Goal: Task Accomplishment & Management: Use online tool/utility

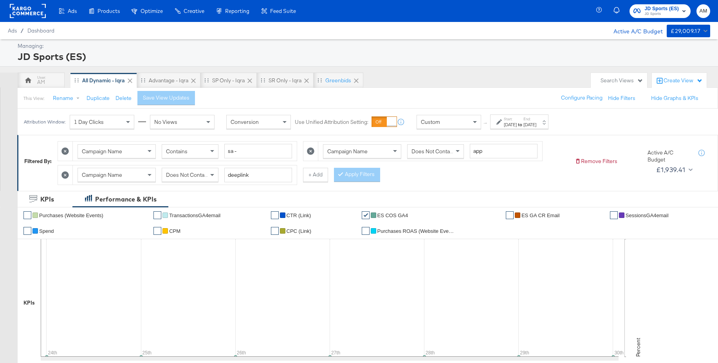
click at [457, 122] on div "Custom" at bounding box center [449, 121] width 64 height 13
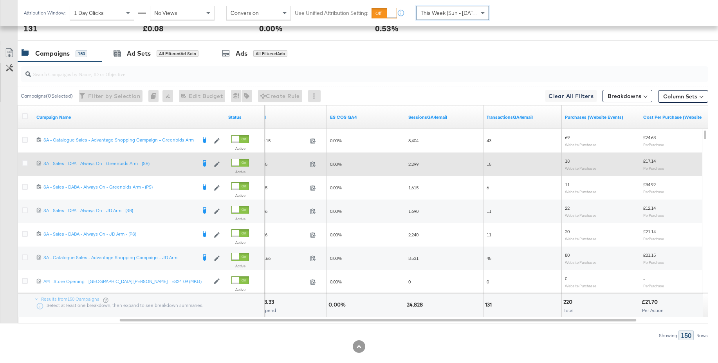
scroll to position [406, 0]
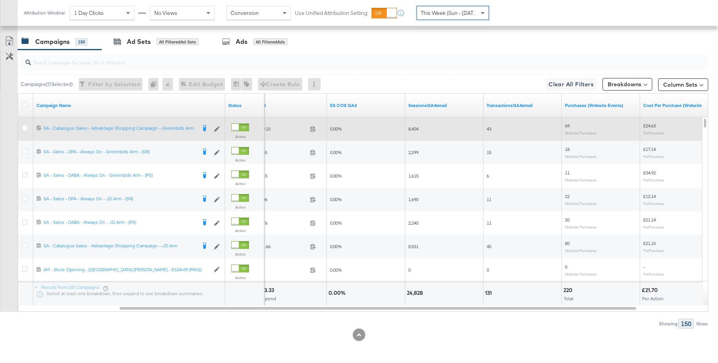
drag, startPoint x: 24, startPoint y: 128, endPoint x: 31, endPoint y: 127, distance: 7.1
click at [24, 128] on icon at bounding box center [25, 128] width 6 height 6
click at [0, 0] on input "checkbox" at bounding box center [0, 0] width 0 height 0
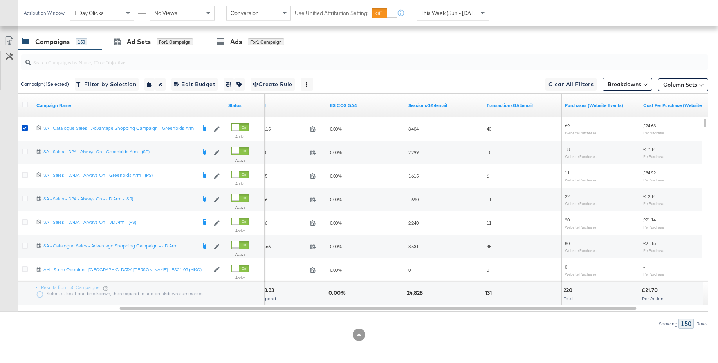
drag, startPoint x: 238, startPoint y: 42, endPoint x: 460, endPoint y: 126, distance: 237.6
click at [238, 42] on div "Ads" at bounding box center [236, 41] width 12 height 9
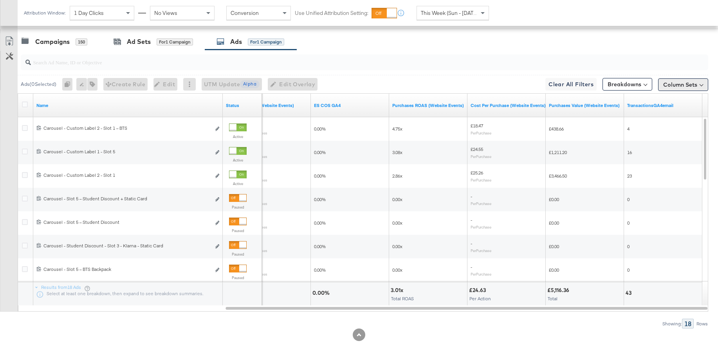
click at [666, 83] on button "Column Sets" at bounding box center [683, 84] width 50 height 13
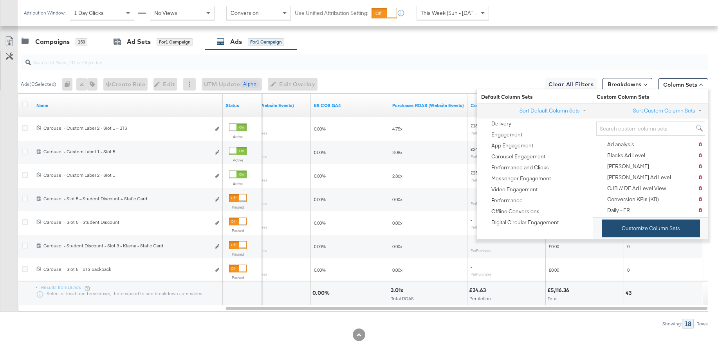
click at [624, 225] on button "Customize Column Sets" at bounding box center [651, 228] width 98 height 18
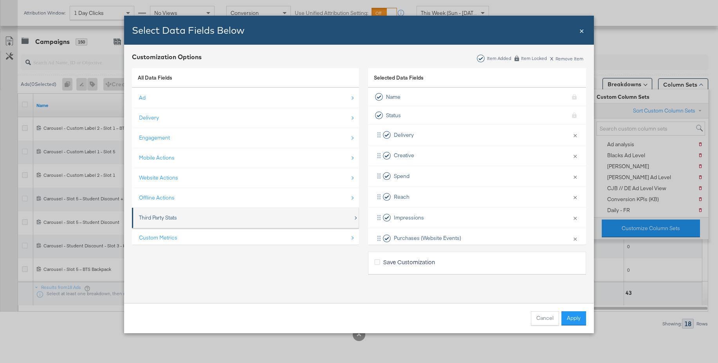
click at [171, 218] on div "Third Party Stats" at bounding box center [158, 217] width 38 height 7
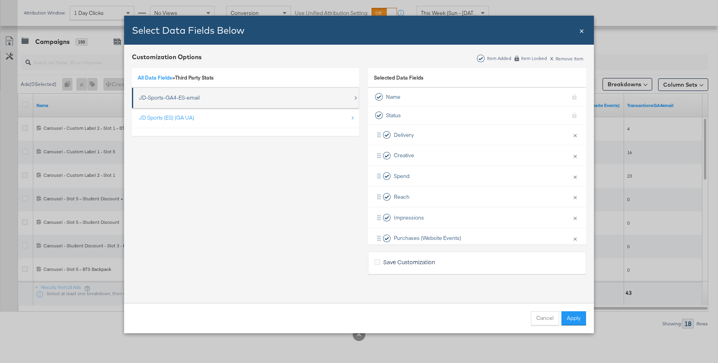
click at [178, 99] on div "JD-Sports-GA4-ES-email" at bounding box center [169, 97] width 61 height 7
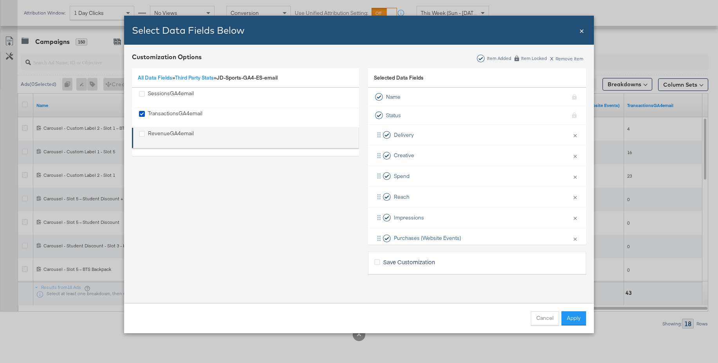
drag, startPoint x: 164, startPoint y: 95, endPoint x: 163, endPoint y: 128, distance: 33.3
click at [164, 95] on div "SessionsGA4email" at bounding box center [171, 98] width 46 height 16
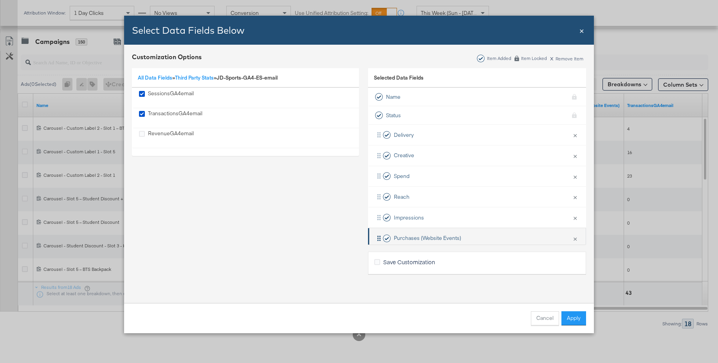
drag, startPoint x: 162, startPoint y: 135, endPoint x: 375, endPoint y: 232, distance: 234.3
click at [163, 135] on div "RevenueGA4email" at bounding box center [171, 138] width 46 height 16
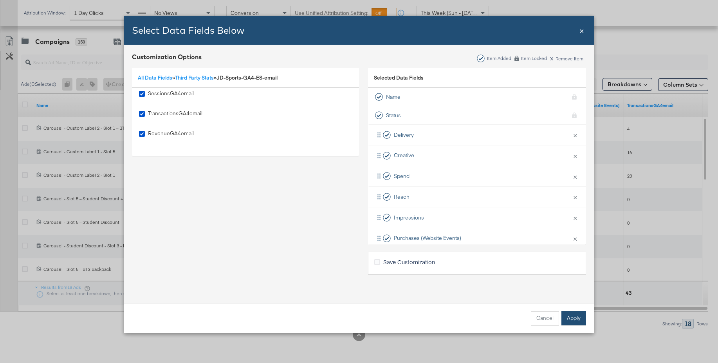
click at [569, 318] on button "Apply" at bounding box center [573, 318] width 25 height 14
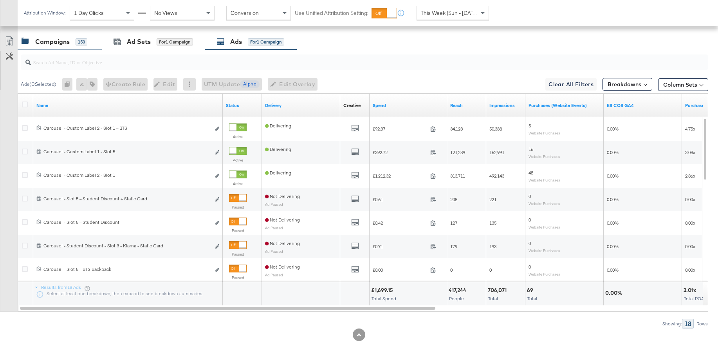
click at [61, 43] on div "Campaigns" at bounding box center [52, 41] width 34 height 9
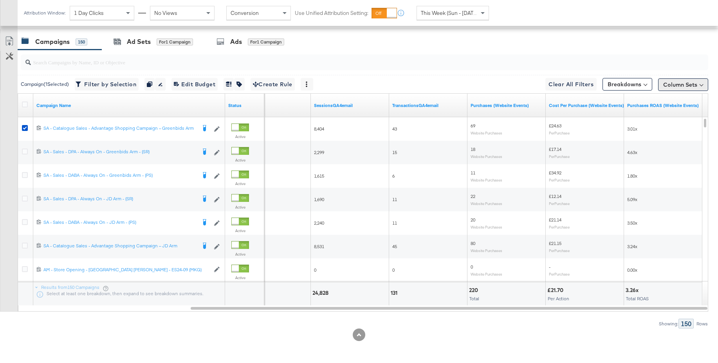
click at [677, 85] on button "Column Sets" at bounding box center [683, 84] width 50 height 13
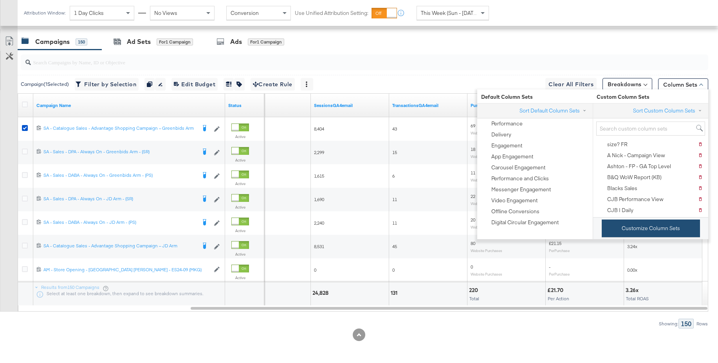
click at [642, 234] on button "Customize Column Sets" at bounding box center [651, 228] width 98 height 18
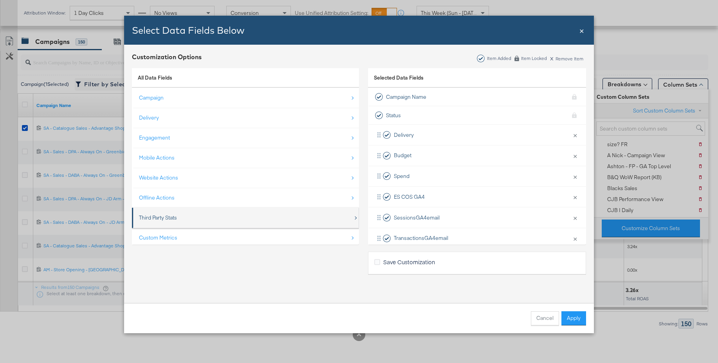
click at [152, 215] on div "Third Party Stats" at bounding box center [158, 217] width 38 height 7
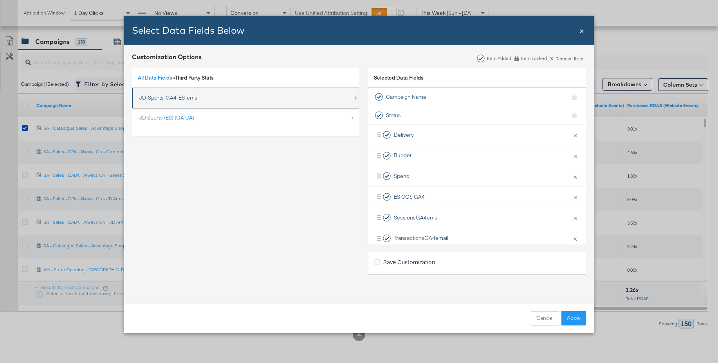
click at [158, 98] on div "JD-Sports-GA4-ES-email" at bounding box center [169, 97] width 61 height 7
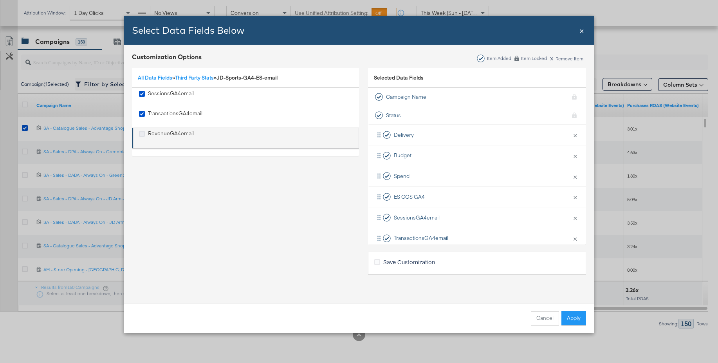
click at [143, 134] on icon "RevenueGA4email" at bounding box center [142, 134] width 6 height 6
click at [0, 0] on input "RevenueGA4email" at bounding box center [0, 0] width 0 height 0
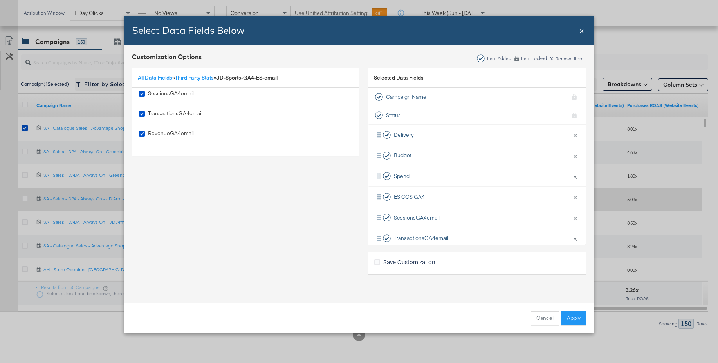
drag, startPoint x: 573, startPoint y: 321, endPoint x: 496, endPoint y: 202, distance: 141.5
click at [573, 321] on button "Apply" at bounding box center [573, 318] width 25 height 14
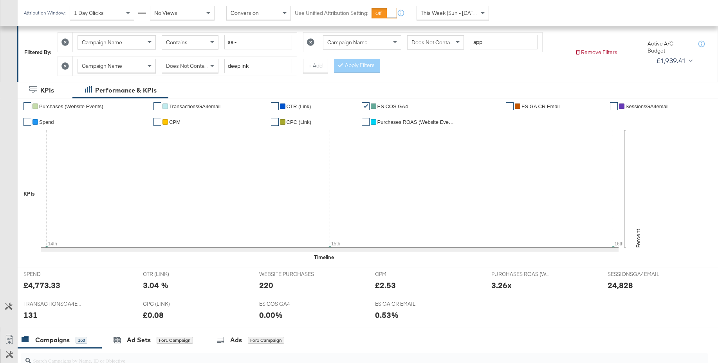
scroll to position [83, 0]
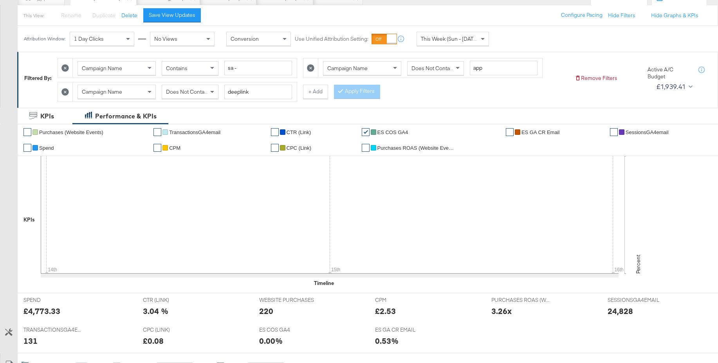
click at [626, 134] on span "SessionsGA4email" at bounding box center [647, 132] width 43 height 6
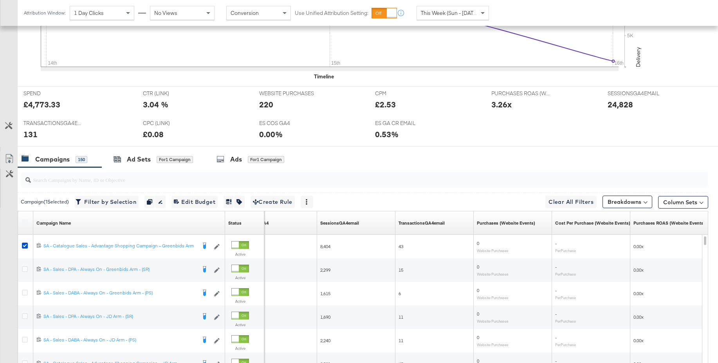
scroll to position [293, 0]
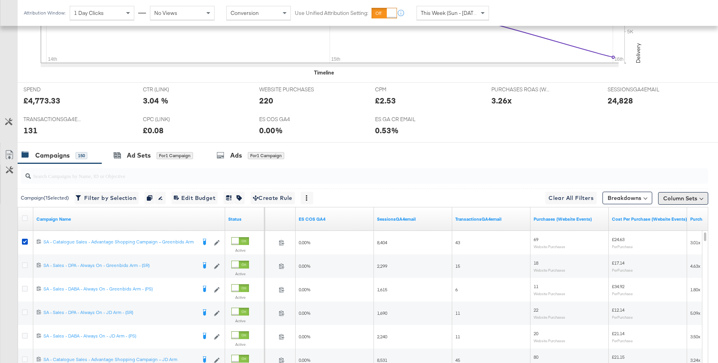
click at [681, 200] on button "Column Sets" at bounding box center [683, 198] width 50 height 13
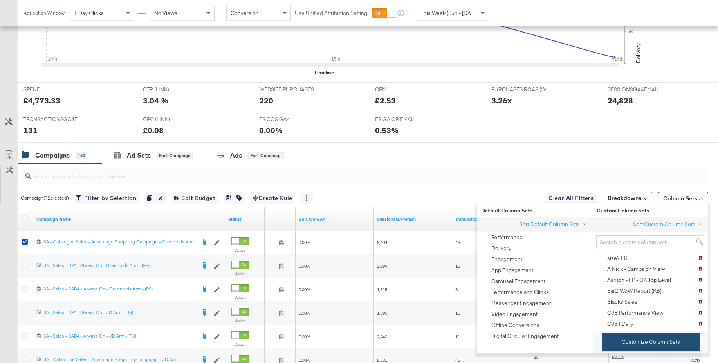
click at [634, 343] on button "Customize Column Sets" at bounding box center [651, 342] width 98 height 18
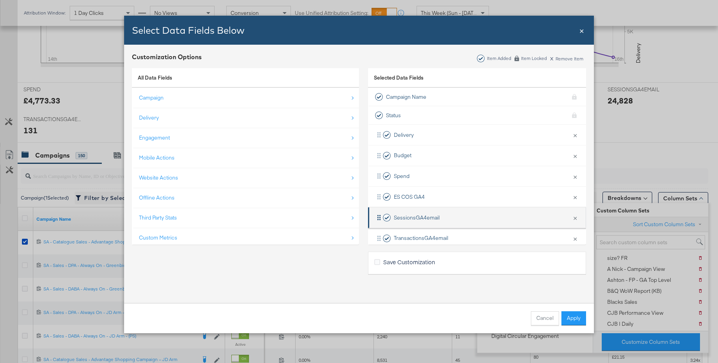
scroll to position [74, 0]
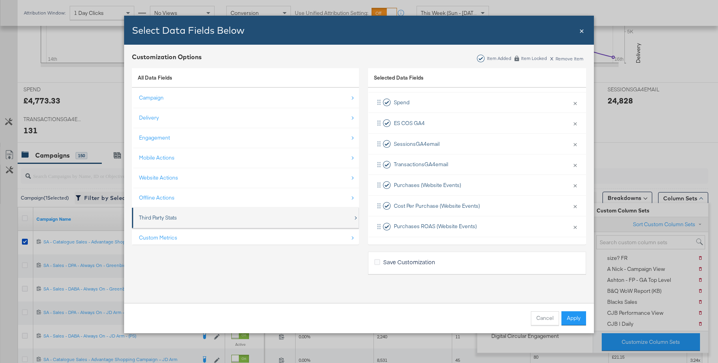
click at [164, 215] on div "Third Party Stats" at bounding box center [158, 217] width 38 height 7
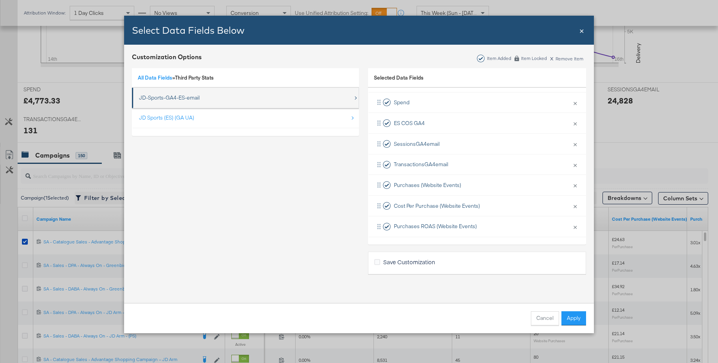
click at [163, 98] on div "JD-Sports-GA4-ES-email" at bounding box center [169, 97] width 61 height 7
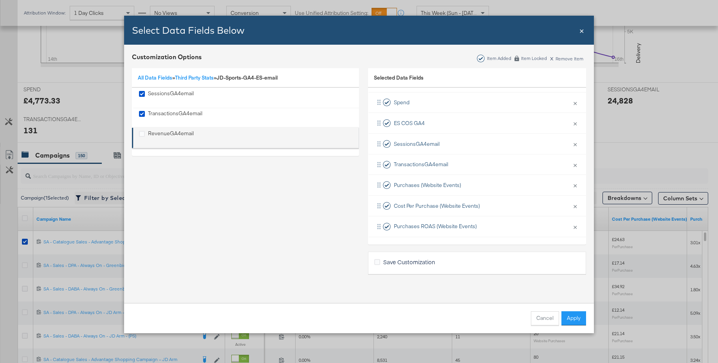
click at [159, 130] on div "RevenueGA4email" at bounding box center [171, 138] width 46 height 16
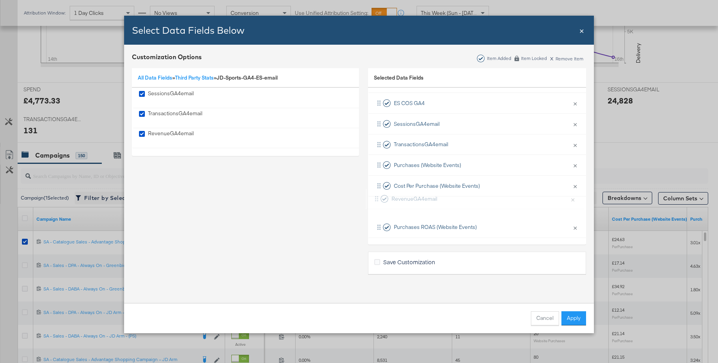
scroll to position [94, 0]
drag, startPoint x: 419, startPoint y: 225, endPoint x: 422, endPoint y: 164, distance: 60.8
click at [413, 160] on div "Delivery × Remove from KPIs Budget × Remove from KPIs Spend × Remove from KPIs …" at bounding box center [477, 133] width 218 height 206
click at [576, 315] on button "Apply" at bounding box center [573, 318] width 25 height 14
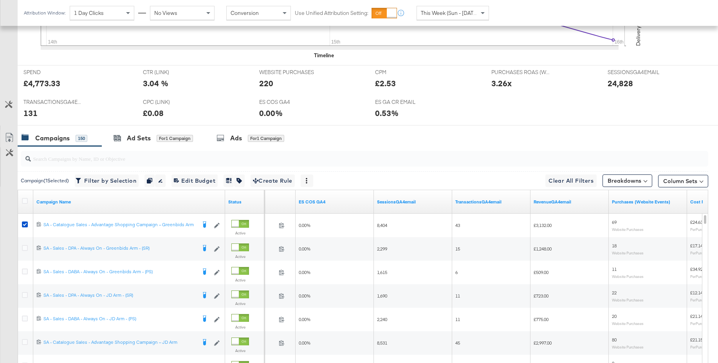
scroll to position [292, 0]
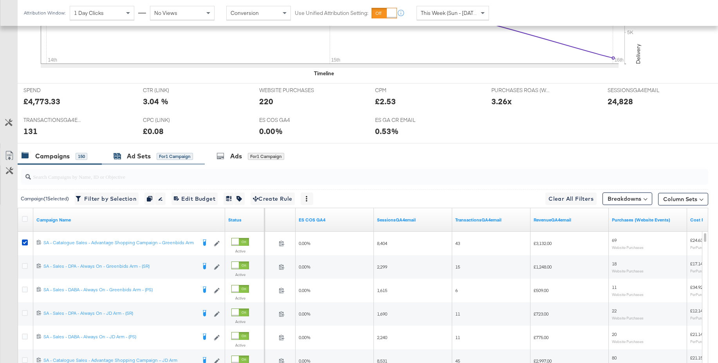
click at [131, 160] on div "Ad Sets" at bounding box center [139, 156] width 24 height 9
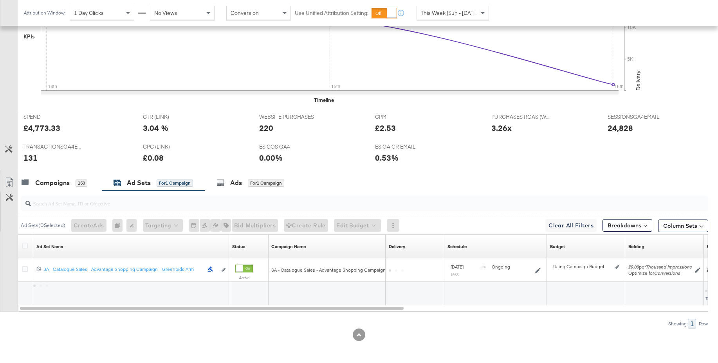
scroll to position [265, 0]
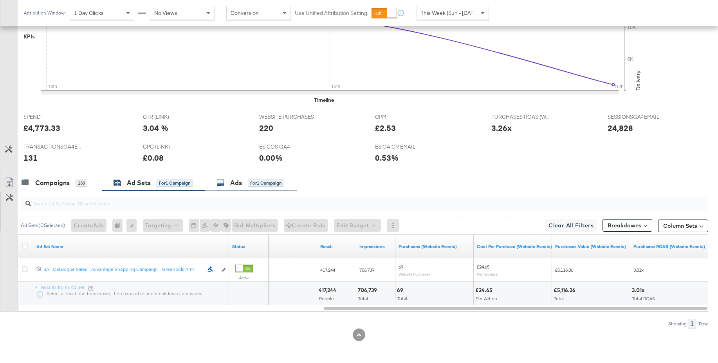
click at [234, 182] on div "Ads" at bounding box center [236, 182] width 12 height 9
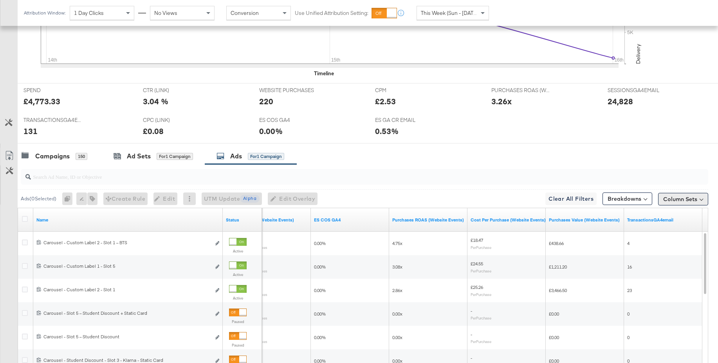
scroll to position [292, 0]
click at [683, 200] on button "Column Sets" at bounding box center [683, 199] width 50 height 13
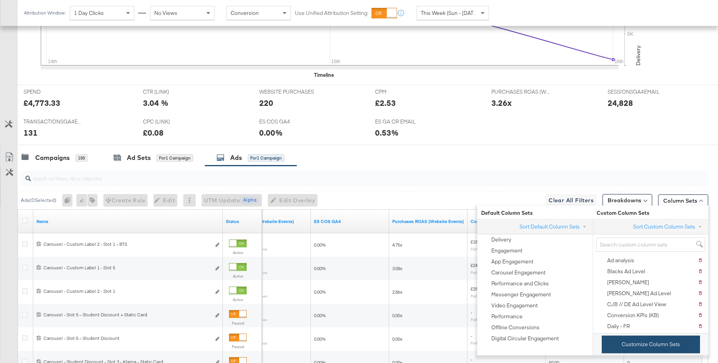
click at [628, 342] on button "Customize Column Sets" at bounding box center [651, 344] width 98 height 18
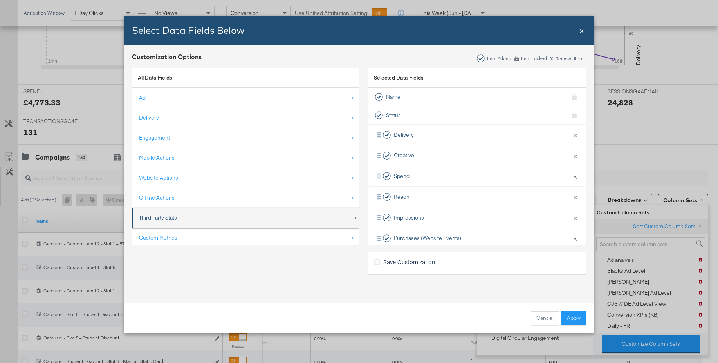
click at [155, 219] on div "Third Party Stats" at bounding box center [158, 217] width 38 height 7
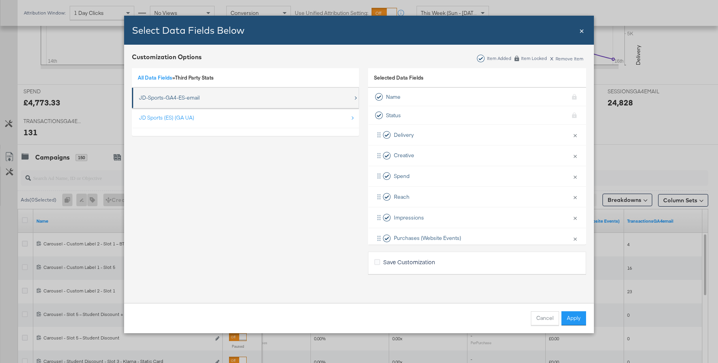
click at [150, 95] on div "JD-Sports-GA4-ES-email" at bounding box center [169, 97] width 61 height 7
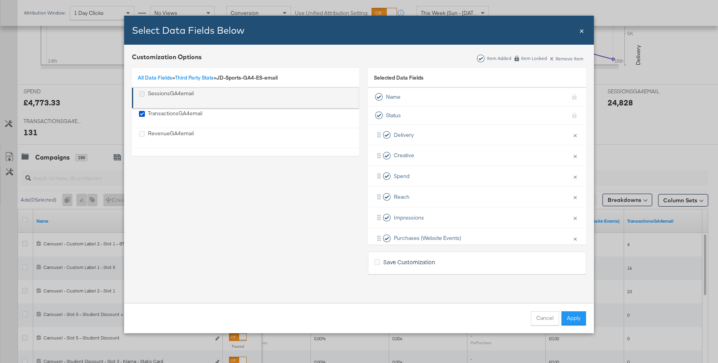
click at [142, 95] on icon "SessionsGA4email" at bounding box center [142, 94] width 6 height 6
click at [0, 0] on input "SessionsGA4email" at bounding box center [0, 0] width 0 height 0
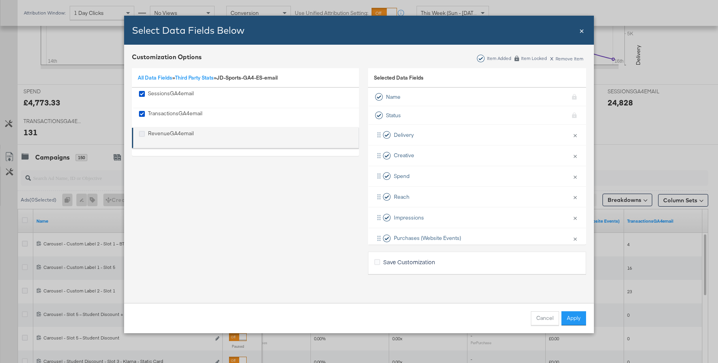
click at [141, 134] on icon "RevenueGA4email" at bounding box center [142, 134] width 6 height 6
click at [0, 0] on input "RevenueGA4email" at bounding box center [0, 0] width 0 height 0
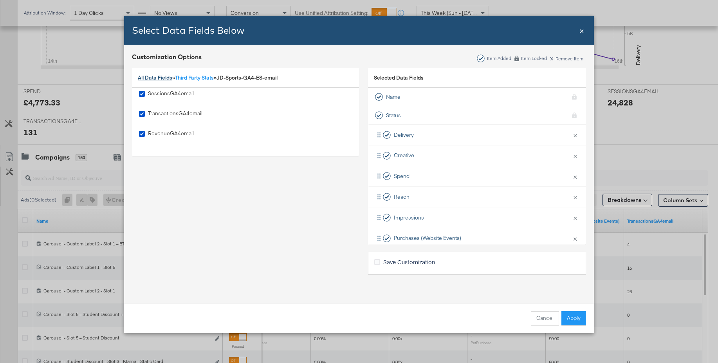
click at [156, 76] on link "All Data Fields" at bounding box center [155, 77] width 34 height 7
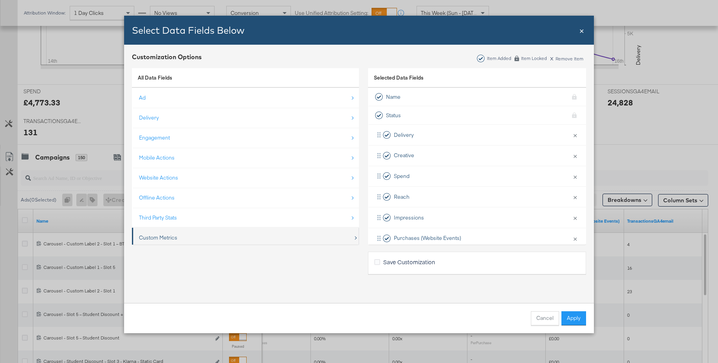
click at [161, 233] on div "Custom Metrics" at bounding box center [246, 237] width 214 height 16
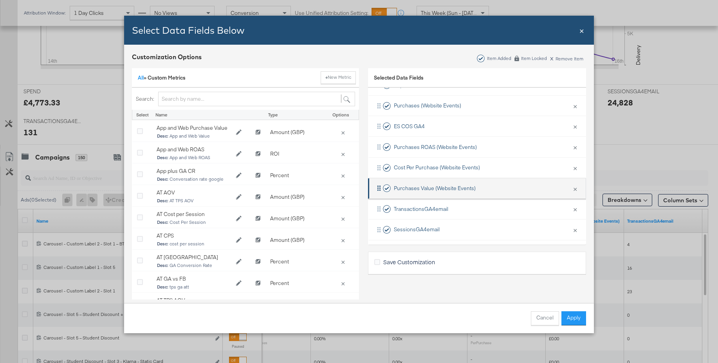
scroll to position [156, 0]
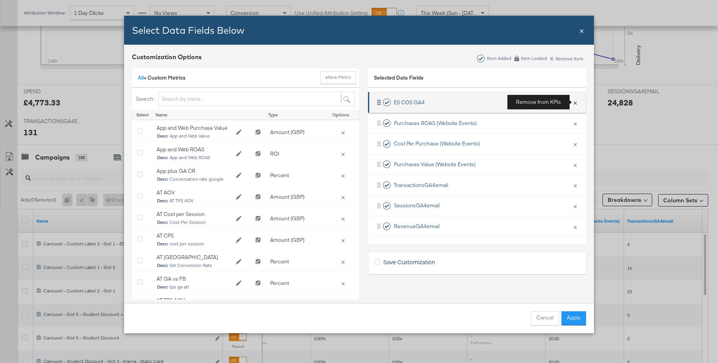
click at [577, 104] on button "×" at bounding box center [575, 102] width 10 height 16
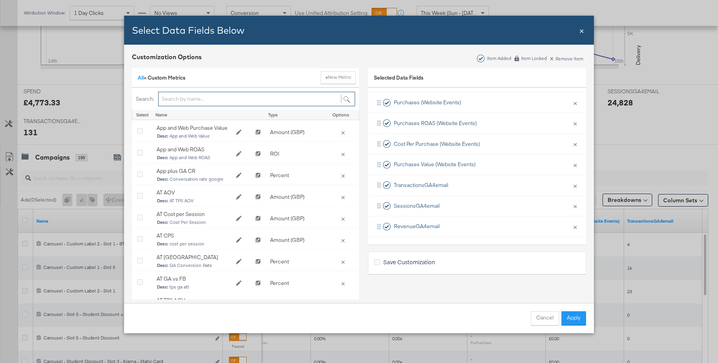
click at [215, 99] on input "Bulk Add Locations Modal" at bounding box center [256, 99] width 197 height 14
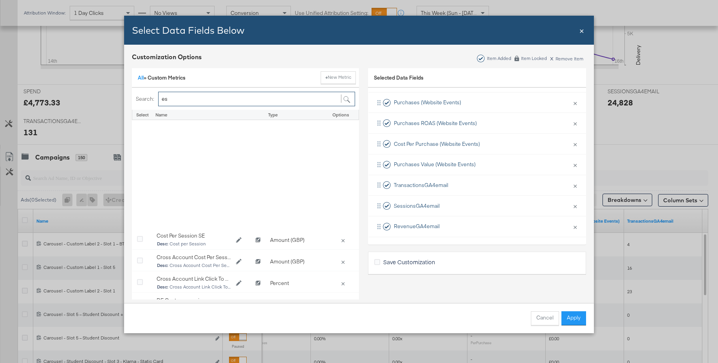
scroll to position [172, 0]
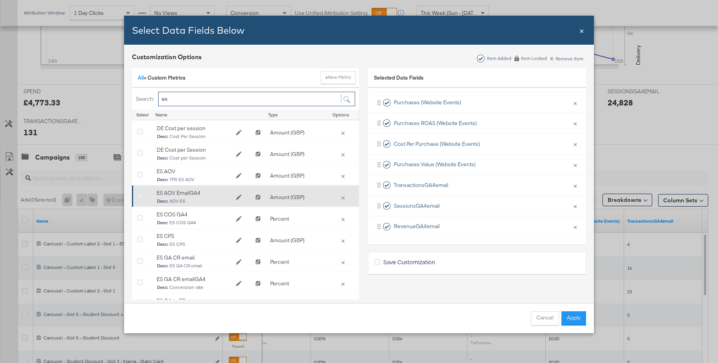
type input "es"
click at [139, 195] on icon "Bulk Add Locations Modal" at bounding box center [140, 196] width 6 height 6
click at [0, 0] on input "Bulk Add Locations Modal" at bounding box center [0, 0] width 0 height 0
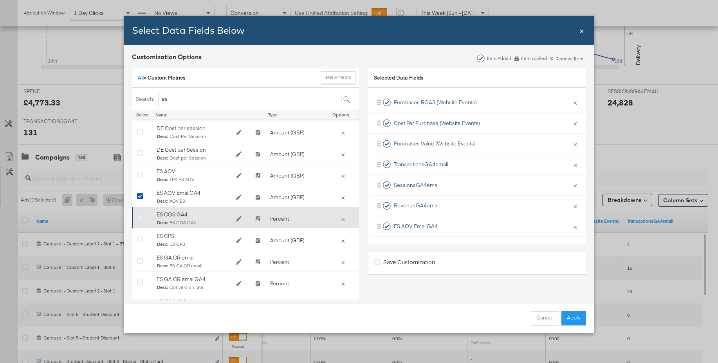
click at [139, 217] on icon "Bulk Add Locations Modal" at bounding box center [140, 218] width 6 height 6
click at [0, 0] on input "Bulk Add Locations Modal" at bounding box center [0, 0] width 0 height 0
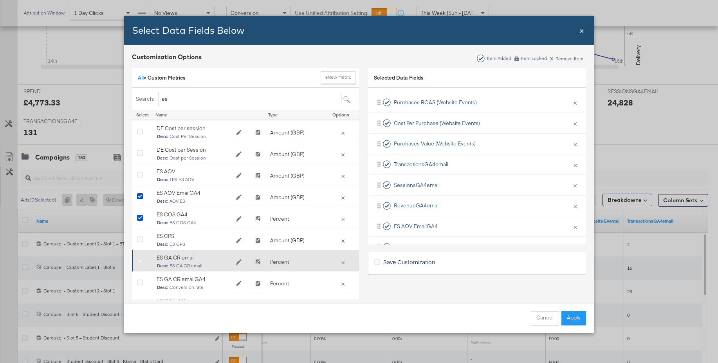
click at [140, 259] on icon "Bulk Add Locations Modal" at bounding box center [140, 261] width 6 height 6
click at [0, 0] on input "Bulk Add Locations Modal" at bounding box center [0, 0] width 0 height 0
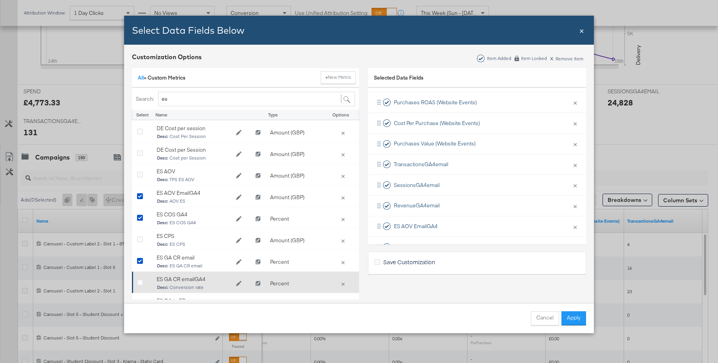
click at [141, 282] on icon "Bulk Add Locations Modal" at bounding box center [140, 283] width 6 height 6
click at [0, 0] on input "Bulk Add Locations Modal" at bounding box center [0, 0] width 0 height 0
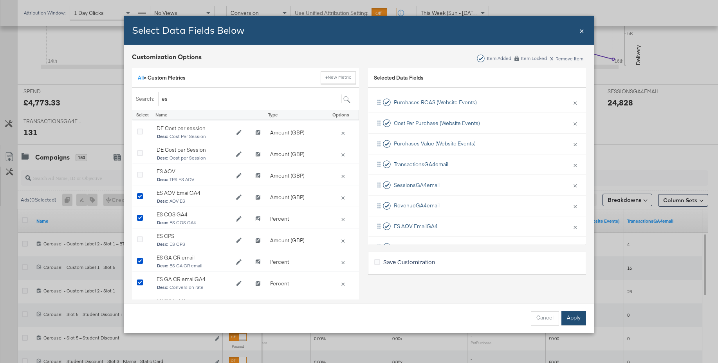
drag, startPoint x: 571, startPoint y: 317, endPoint x: 554, endPoint y: 227, distance: 91.3
click at [571, 317] on button "Apply" at bounding box center [573, 318] width 25 height 14
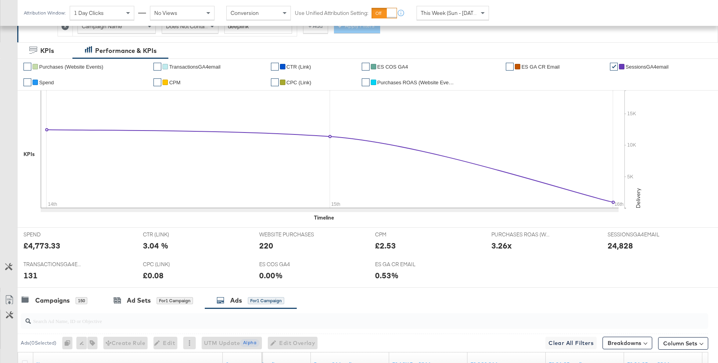
scroll to position [134, 0]
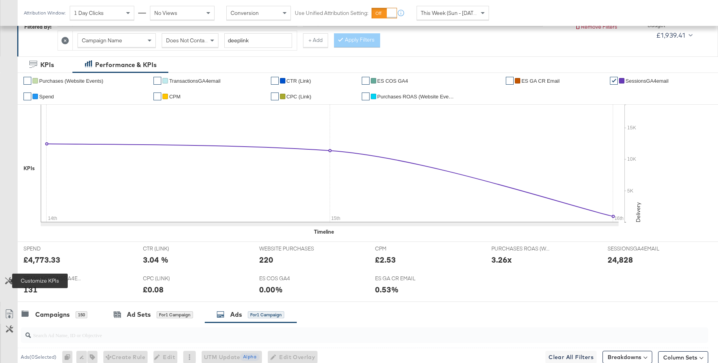
click at [10, 282] on icon at bounding box center [8, 280] width 7 height 7
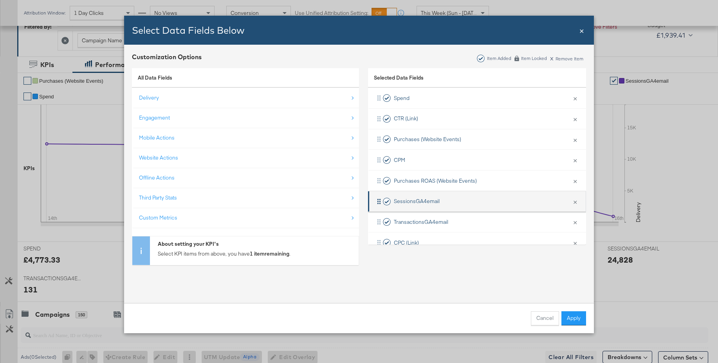
scroll to position [58, 0]
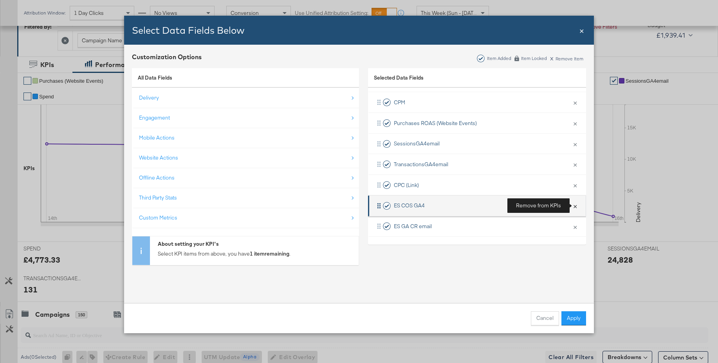
click at [576, 204] on button "×" at bounding box center [575, 205] width 10 height 16
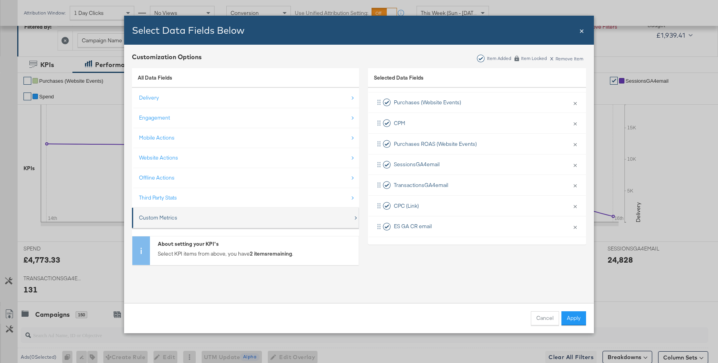
scroll to position [37, 0]
click at [164, 218] on div "Custom Metrics" at bounding box center [158, 217] width 38 height 7
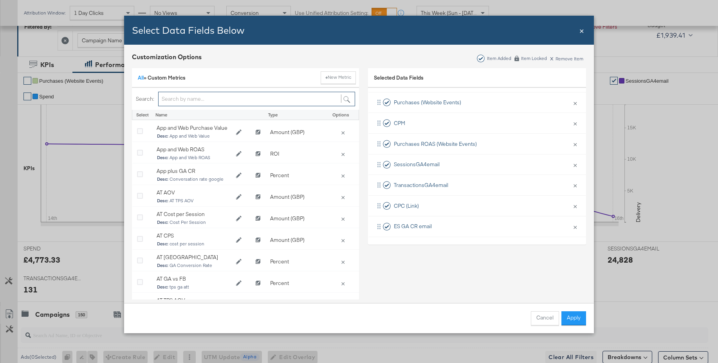
click at [186, 97] on input "Bulk Add Locations Modal" at bounding box center [256, 99] width 197 height 14
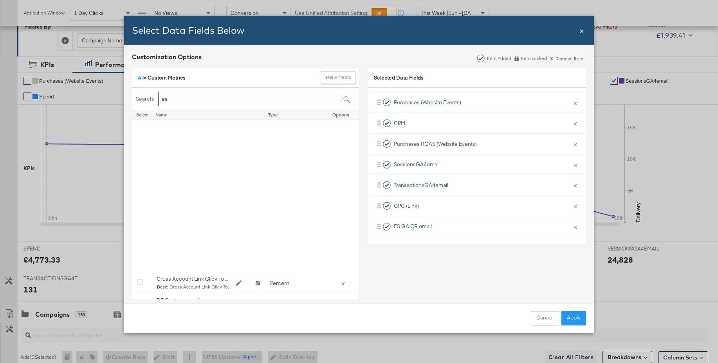
scroll to position [193, 0]
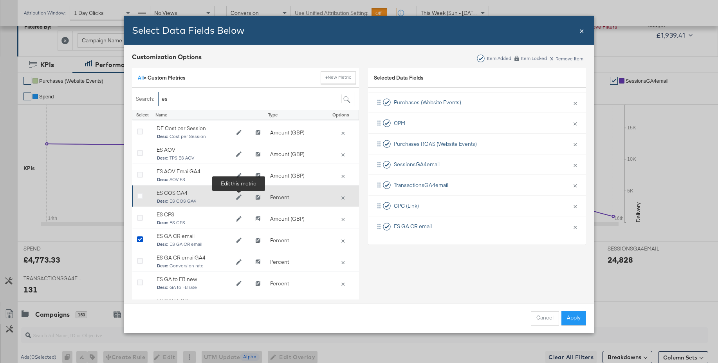
type input "es"
click at [240, 196] on icon "Edit ES COS GA4" at bounding box center [238, 196] width 5 height 5
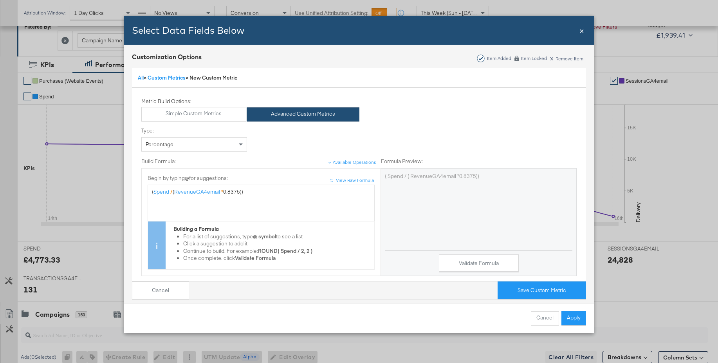
click at [169, 193] on span "Spend" at bounding box center [161, 191] width 16 height 7
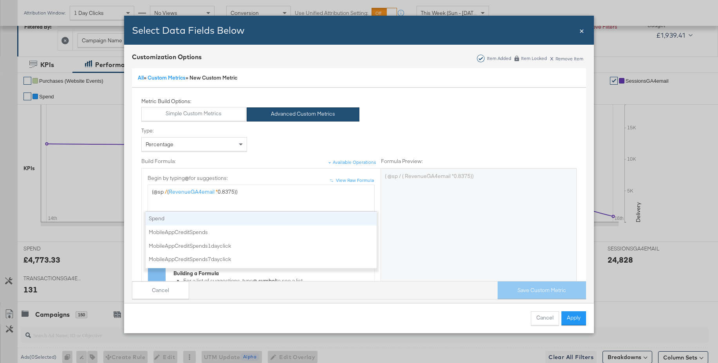
scroll to position [0, 0]
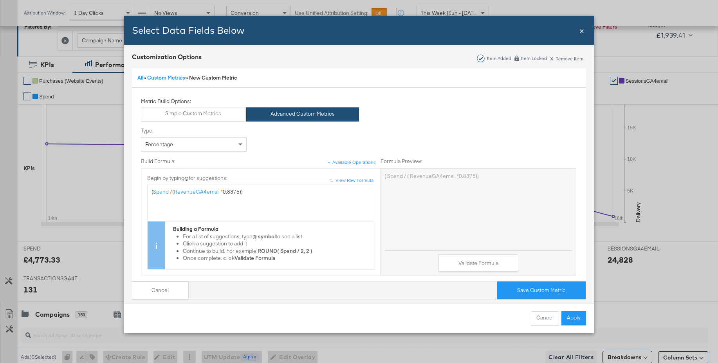
click at [221, 192] on span "Bulk Add Locations Modal" at bounding box center [220, 191] width 1 height 7
click at [456, 265] on button "Validate Formula" at bounding box center [479, 263] width 80 height 18
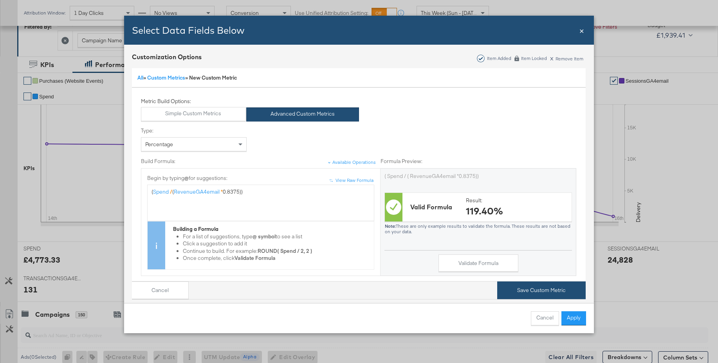
click at [530, 289] on button "Save Custom Metric" at bounding box center [541, 290] width 88 height 18
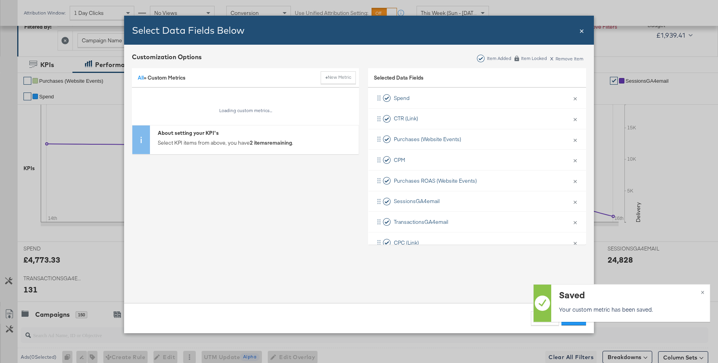
scroll to position [0, 0]
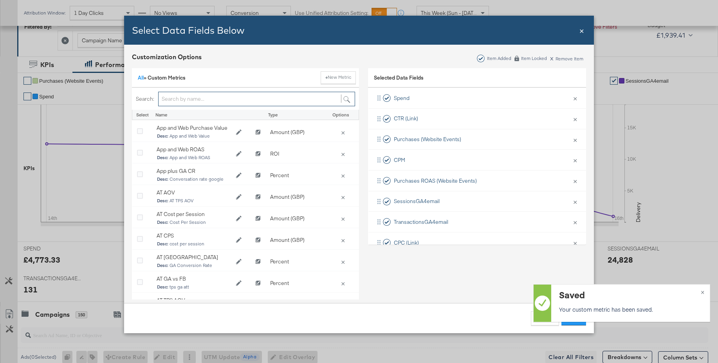
click at [169, 98] on input "Bulk Add Locations Modal" at bounding box center [256, 99] width 197 height 14
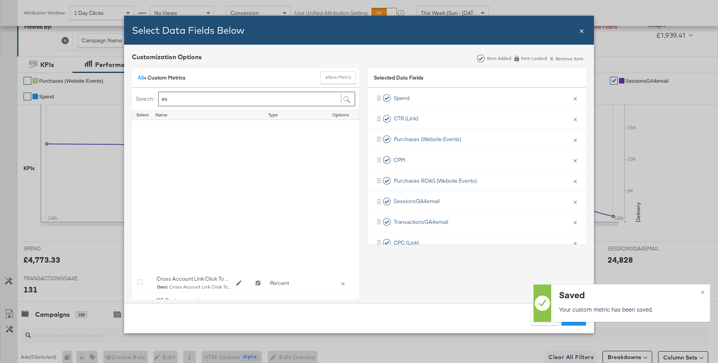
scroll to position [198, 0]
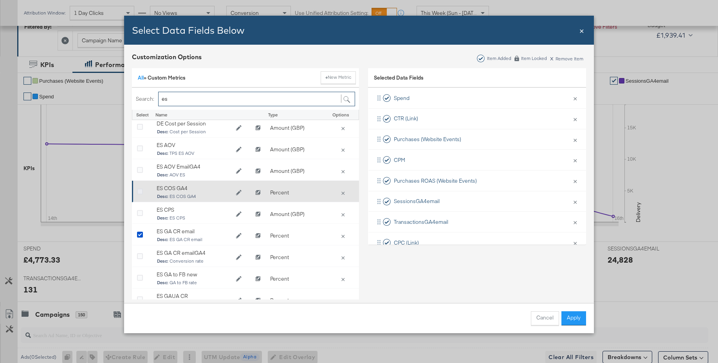
type input "es"
click at [141, 191] on icon "Bulk Add Locations Modal" at bounding box center [140, 192] width 6 height 6
click at [0, 0] on input "Bulk Add Locations Modal" at bounding box center [0, 0] width 0 height 0
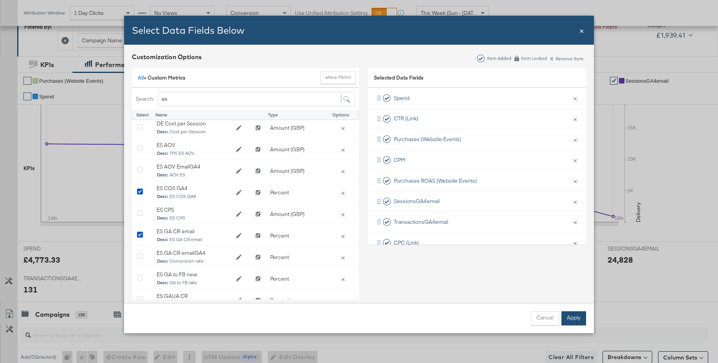
click at [576, 315] on button "Apply" at bounding box center [573, 318] width 25 height 14
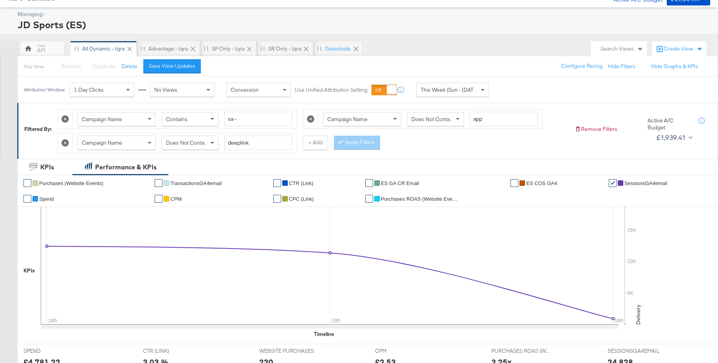
scroll to position [0, 0]
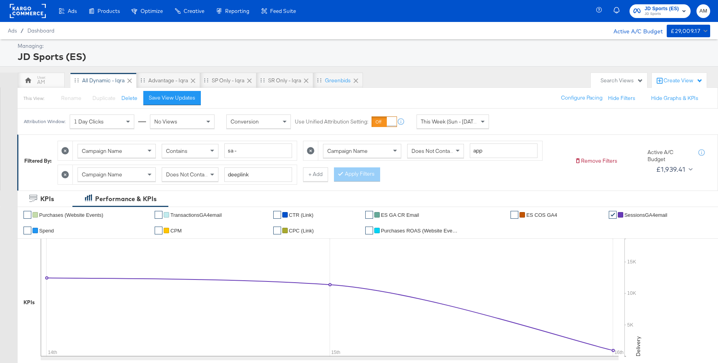
click at [440, 120] on span "This Week (Sun - Today)" at bounding box center [450, 121] width 59 height 7
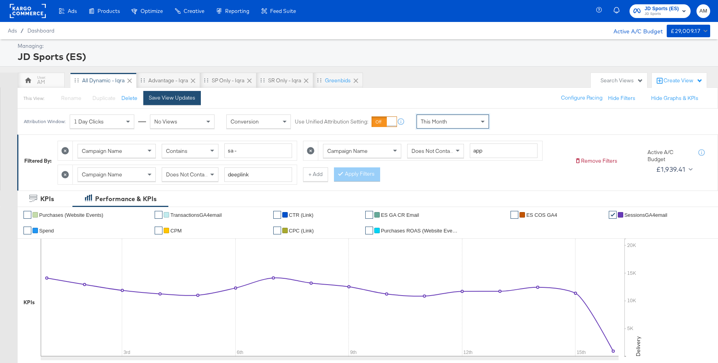
click at [171, 96] on div "Save View Updates" at bounding box center [172, 97] width 47 height 7
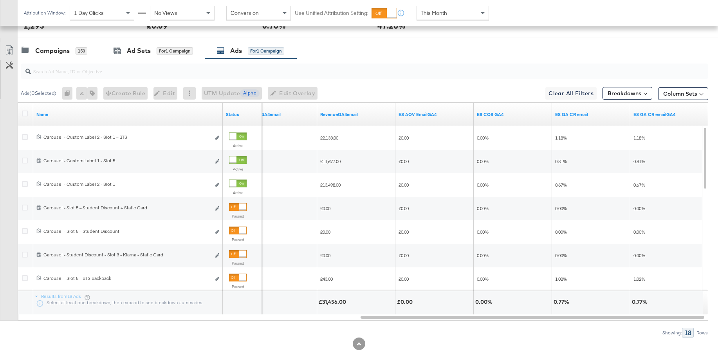
scroll to position [406, 0]
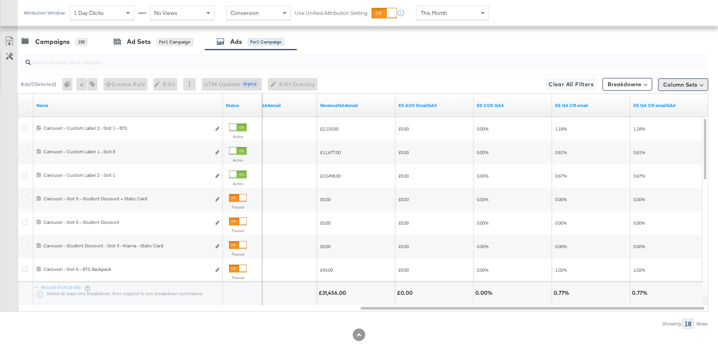
click at [696, 85] on button "Column Sets" at bounding box center [683, 84] width 50 height 13
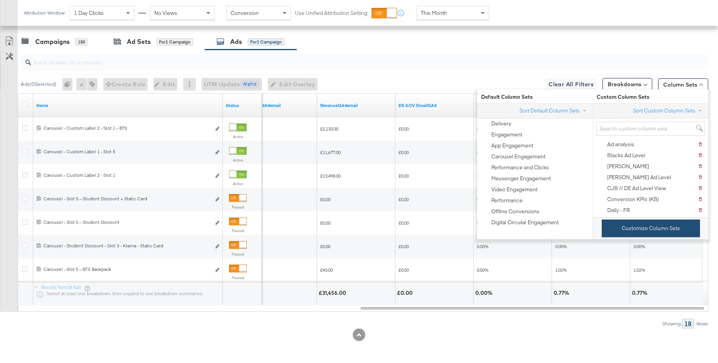
click at [628, 227] on button "Customize Column Sets" at bounding box center [651, 228] width 98 height 18
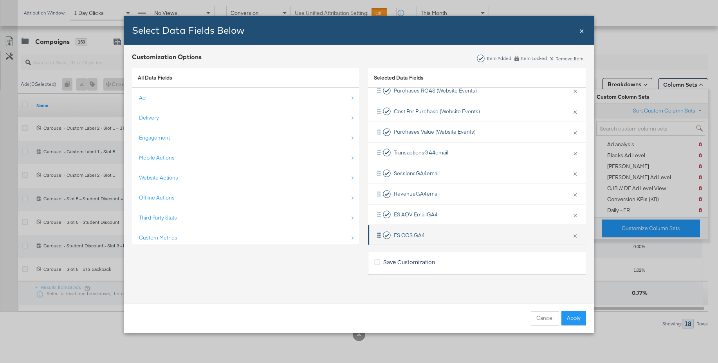
scroll to position [218, 0]
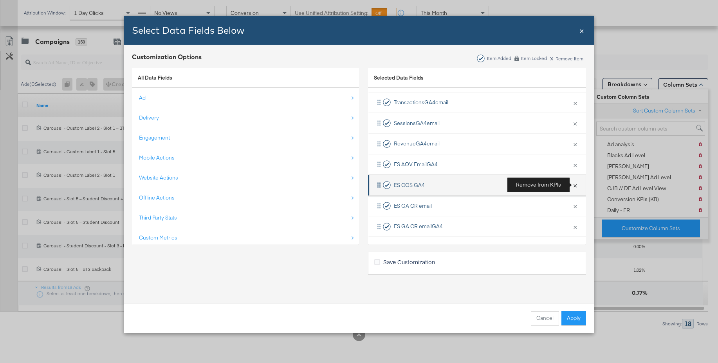
click at [576, 184] on button "×" at bounding box center [575, 185] width 10 height 16
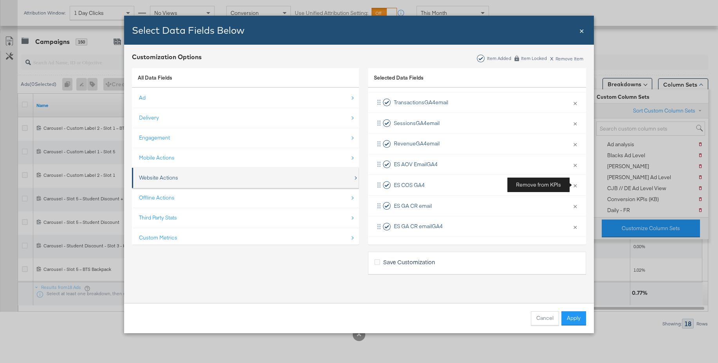
scroll to position [198, 0]
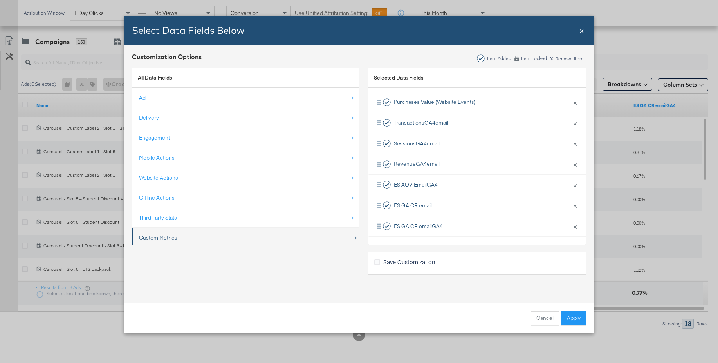
click at [154, 237] on div "Custom Metrics" at bounding box center [158, 237] width 38 height 7
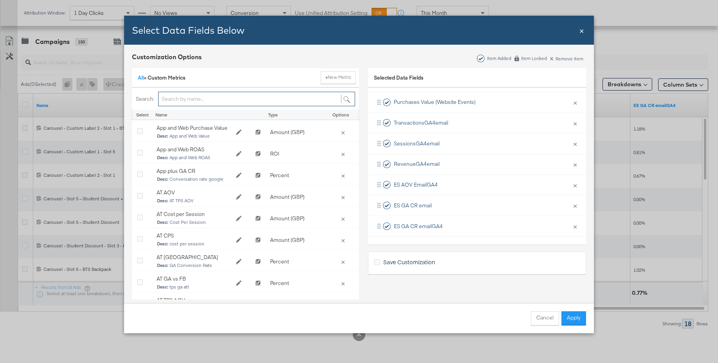
click at [173, 97] on input "Bulk Add Locations Modal" at bounding box center [256, 99] width 197 height 14
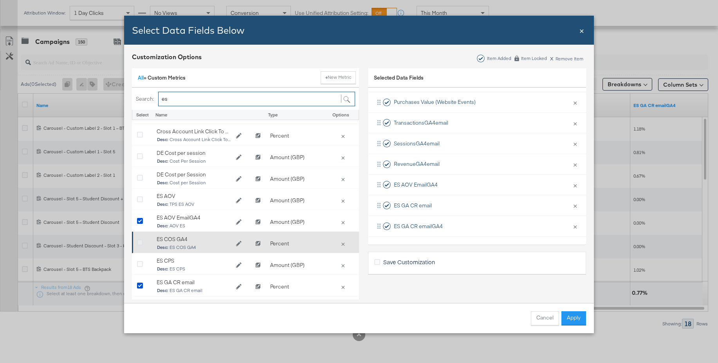
type input "es"
click at [139, 244] on icon "Bulk Add Locations Modal" at bounding box center [140, 243] width 6 height 6
click at [0, 0] on input "Bulk Add Locations Modal" at bounding box center [0, 0] width 0 height 0
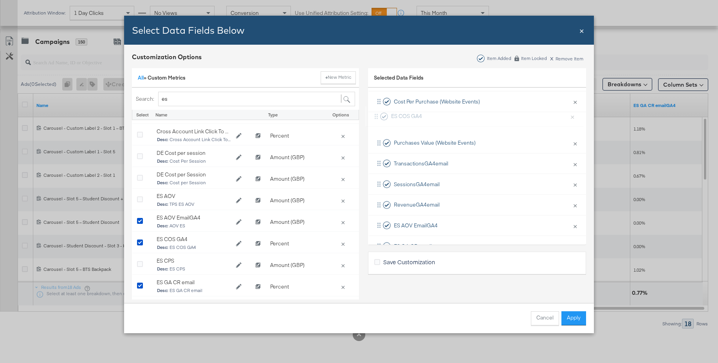
scroll to position [175, 0]
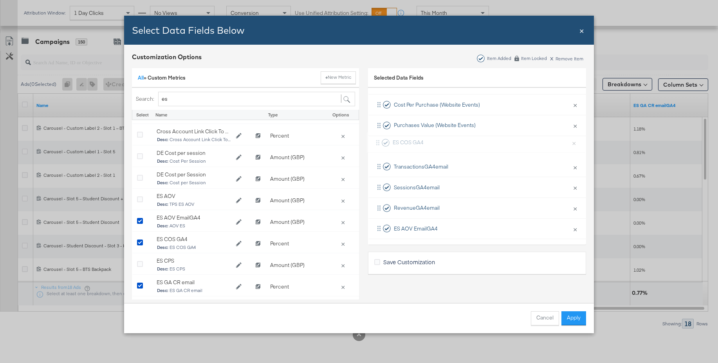
drag, startPoint x: 402, startPoint y: 229, endPoint x: 401, endPoint y: 142, distance: 86.5
click at [401, 142] on div "Delivery × Remove from KPIs Creative × Remove from KPIs Spend × Remove from KPI…" at bounding box center [477, 115] width 218 height 330
drag, startPoint x: 574, startPoint y: 319, endPoint x: 556, endPoint y: 302, distance: 24.9
click at [574, 319] on button "Apply" at bounding box center [573, 318] width 25 height 14
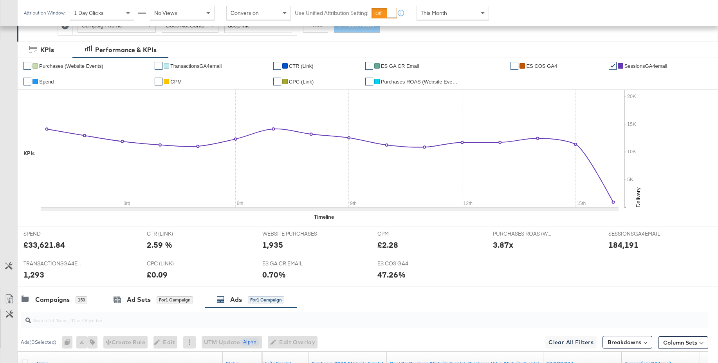
scroll to position [0, 0]
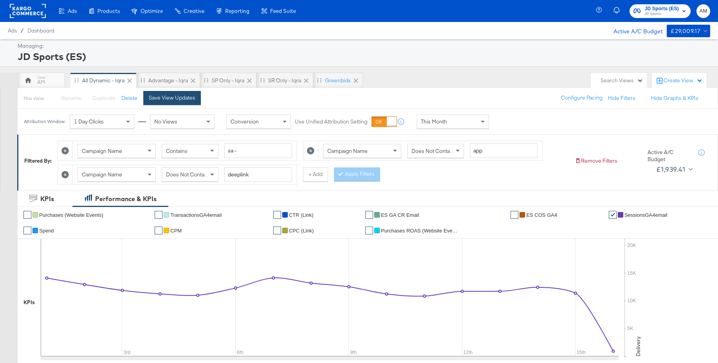
click at [173, 95] on div "Save View Updates" at bounding box center [172, 97] width 47 height 7
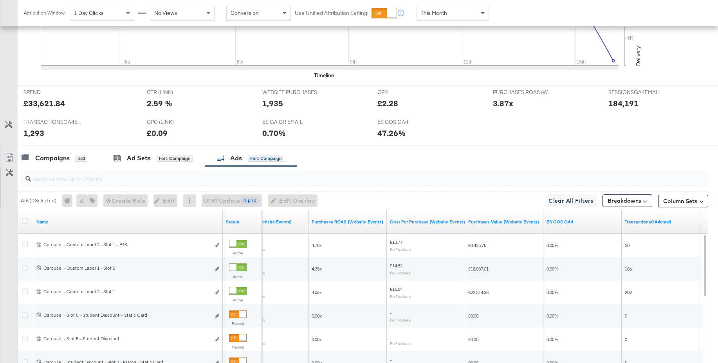
scroll to position [291, 0]
drag, startPoint x: 53, startPoint y: 155, endPoint x: 323, endPoint y: 151, distance: 269.8
click at [53, 155] on div "Campaigns" at bounding box center [52, 156] width 34 height 9
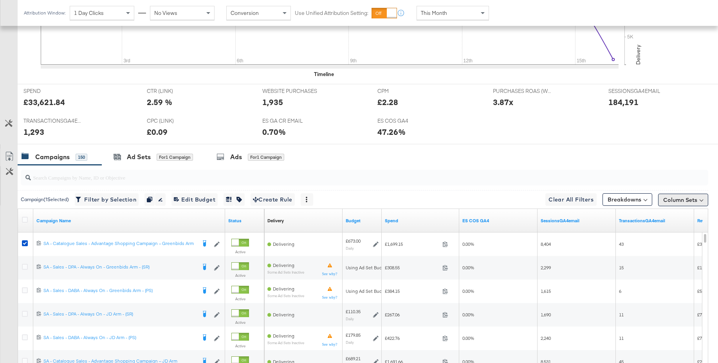
click at [688, 200] on button "Column Sets" at bounding box center [683, 199] width 50 height 13
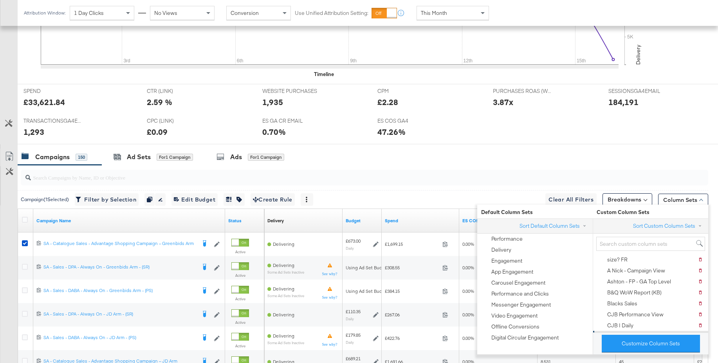
scroll to position [288, 0]
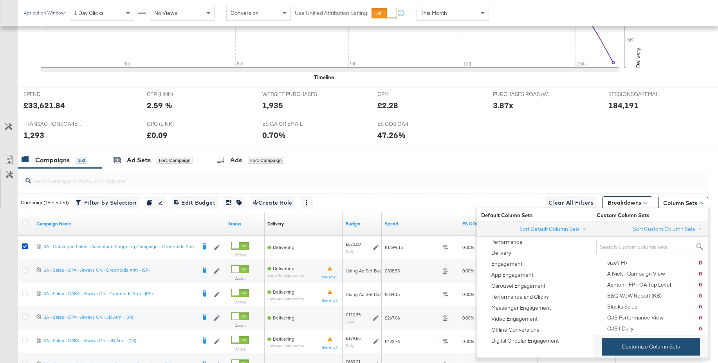
click at [623, 347] on button "Customize Column Sets" at bounding box center [651, 347] width 98 height 18
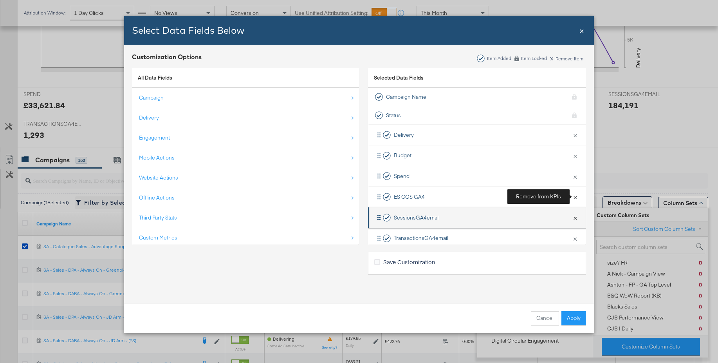
click at [574, 195] on button "×" at bounding box center [575, 196] width 10 height 16
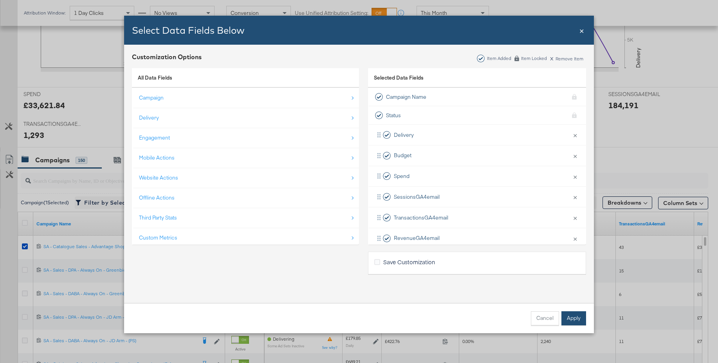
click at [572, 319] on button "Apply" at bounding box center [573, 318] width 25 height 14
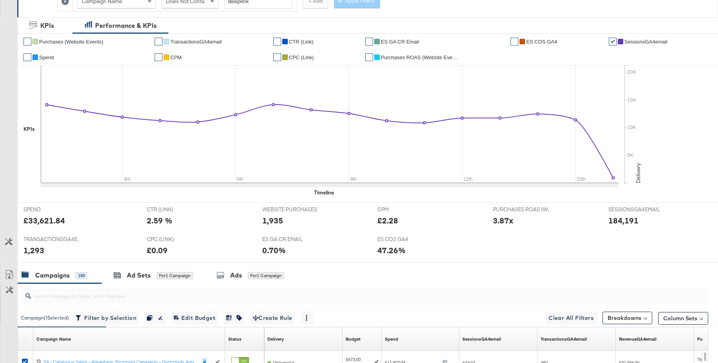
scroll to position [0, 0]
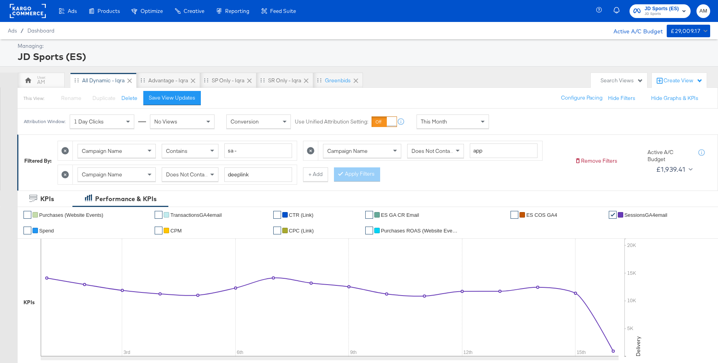
drag, startPoint x: 165, startPoint y: 99, endPoint x: 216, endPoint y: 121, distance: 55.8
click at [165, 99] on div "Save View Updates" at bounding box center [172, 97] width 47 height 7
click at [167, 81] on div "Advantage - Iqra" at bounding box center [169, 80] width 40 height 7
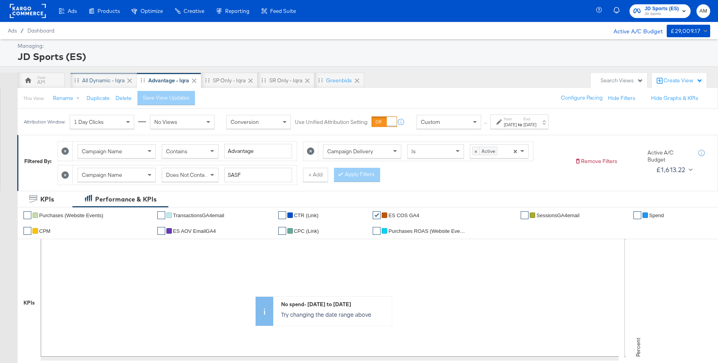
click at [85, 78] on div "All Dynamic - Iqra" at bounding box center [103, 80] width 42 height 7
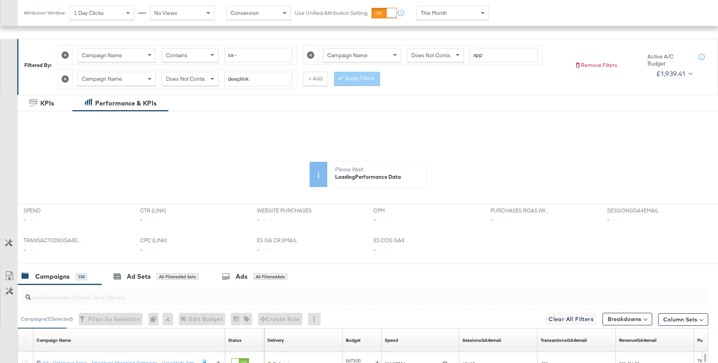
scroll to position [123, 0]
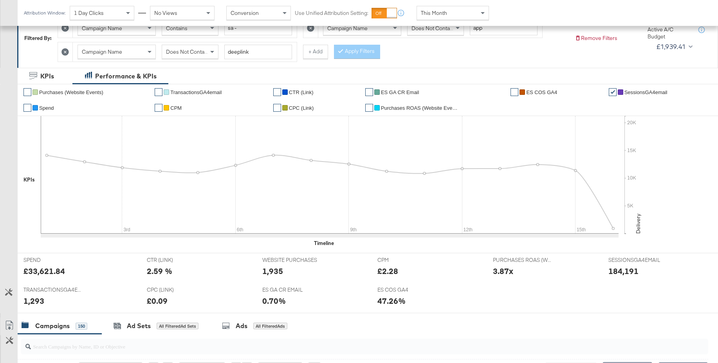
click at [538, 92] on span "ES COS GA4" at bounding box center [541, 92] width 31 height 6
click at [50, 106] on span "Spend" at bounding box center [46, 108] width 15 height 6
drag, startPoint x: 530, startPoint y: 92, endPoint x: 526, endPoint y: 90, distance: 4.1
click at [530, 92] on span "ES COS GA4" at bounding box center [541, 92] width 31 height 6
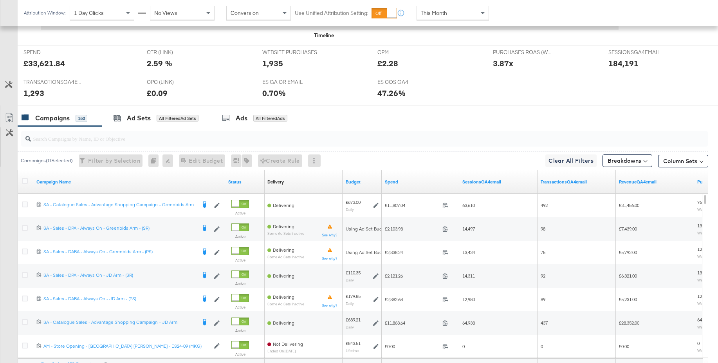
scroll to position [377, 0]
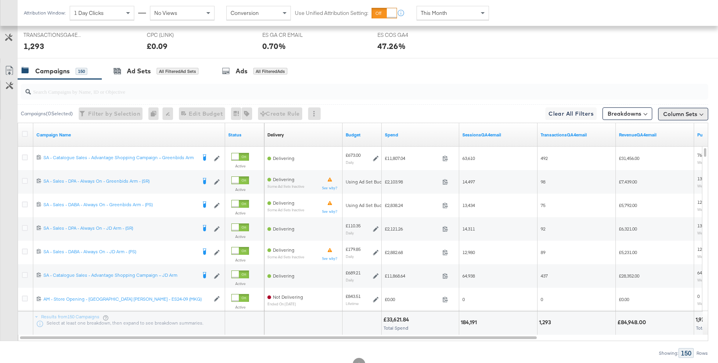
click at [686, 114] on button "Column Sets" at bounding box center [683, 114] width 50 height 13
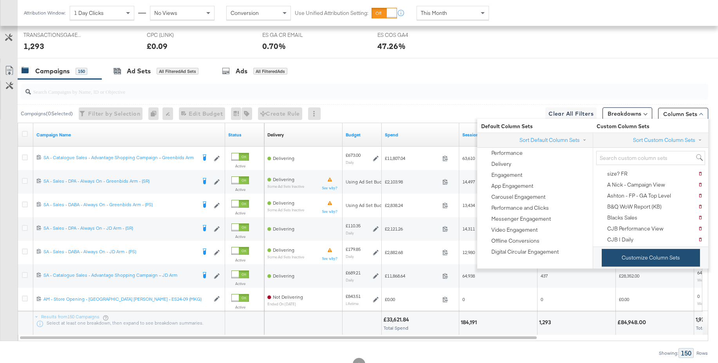
click at [621, 255] on button "Customize Column Sets" at bounding box center [651, 258] width 98 height 18
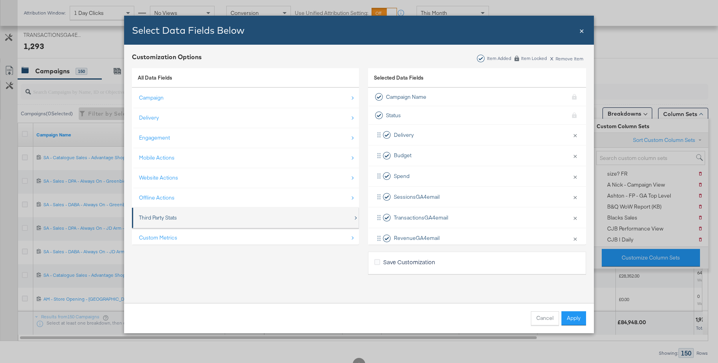
click at [173, 214] on div "Third Party Stats" at bounding box center [158, 217] width 38 height 7
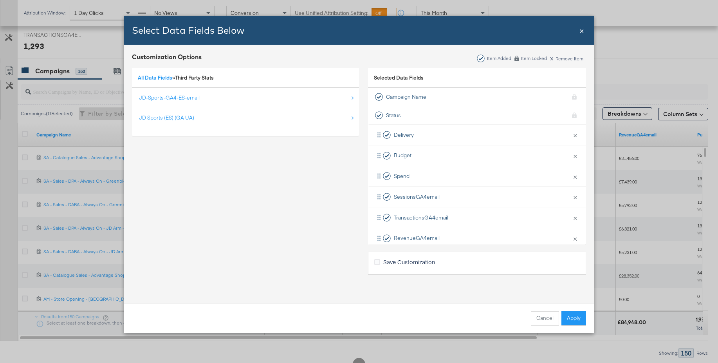
drag, startPoint x: 161, startPoint y: 77, endPoint x: 163, endPoint y: 87, distance: 10.2
click at [161, 77] on link "All Data Fields" at bounding box center [155, 77] width 34 height 7
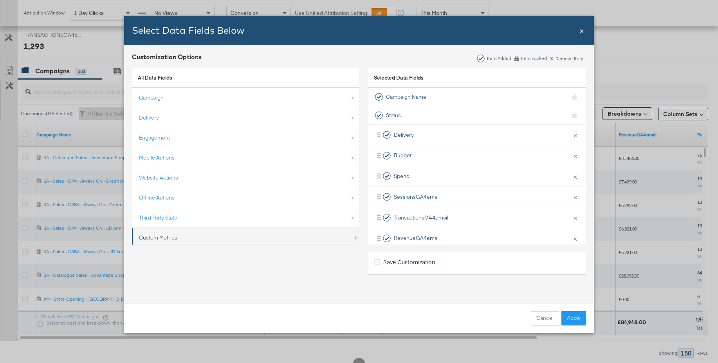
click at [167, 232] on div "Custom Metrics" at bounding box center [246, 237] width 214 height 16
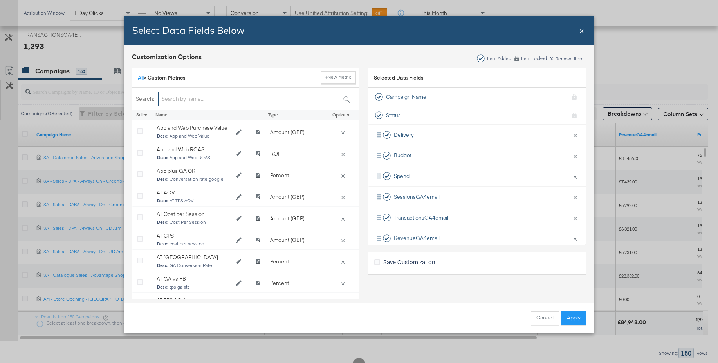
click at [181, 101] on input "Bulk Add Locations Modal" at bounding box center [256, 99] width 197 height 14
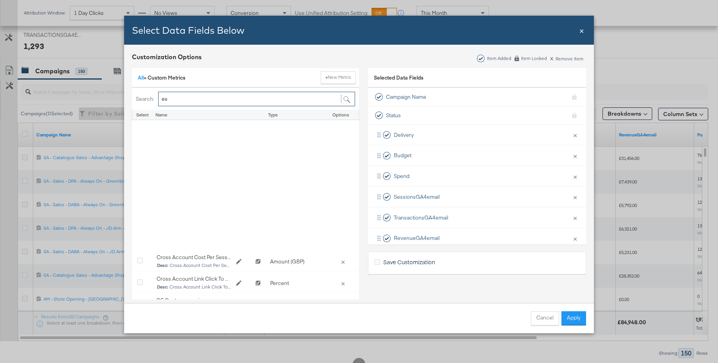
scroll to position [171, 0]
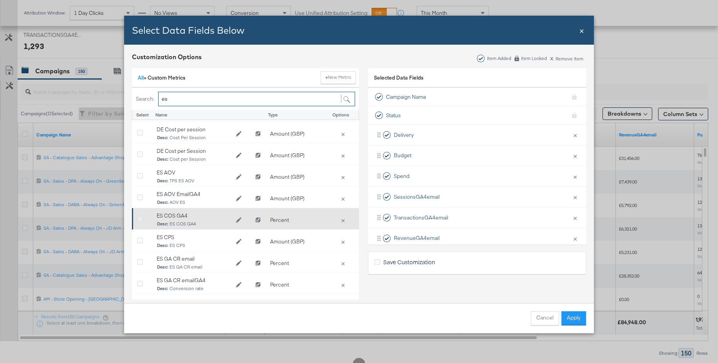
type input "es"
click at [139, 221] on icon "Bulk Add Locations Modal" at bounding box center [140, 219] width 6 height 6
click at [0, 0] on input "Bulk Add Locations Modal" at bounding box center [0, 0] width 0 height 0
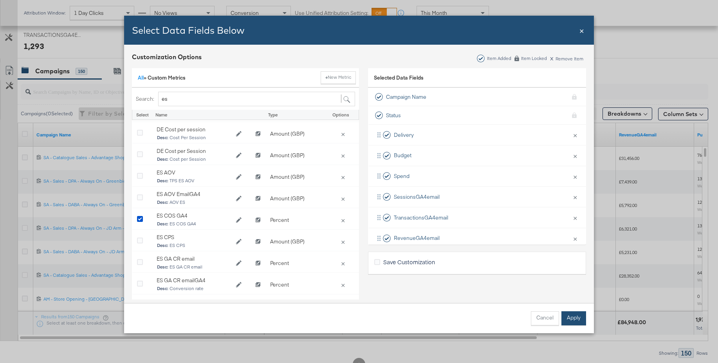
click at [576, 320] on button "Apply" at bounding box center [573, 318] width 25 height 14
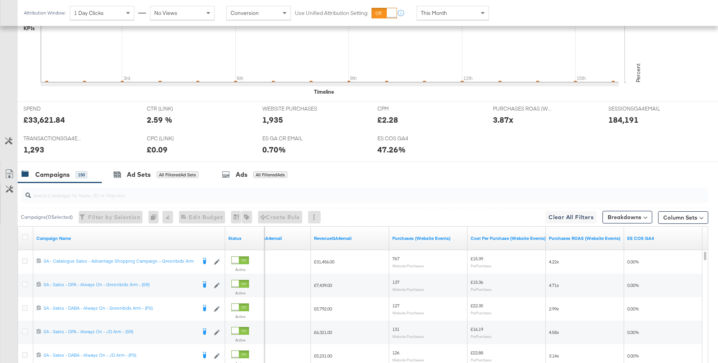
scroll to position [274, 0]
click at [675, 216] on button "Column Sets" at bounding box center [683, 217] width 50 height 13
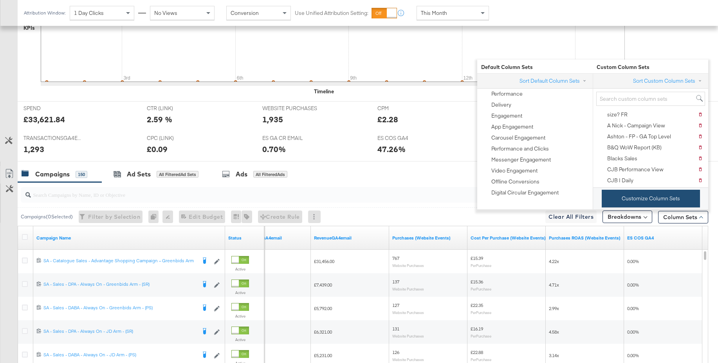
click at [643, 194] on button "Customize Column Sets" at bounding box center [651, 199] width 98 height 18
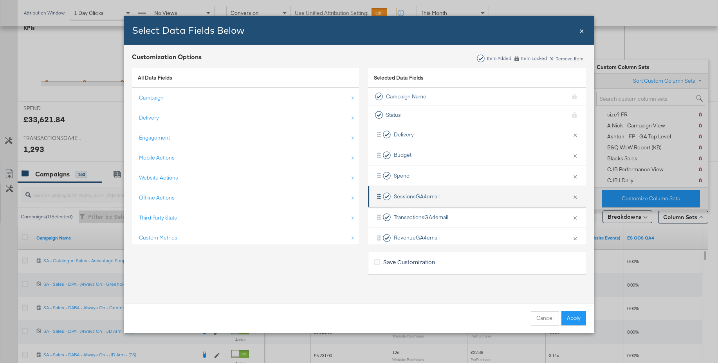
scroll to position [94, 0]
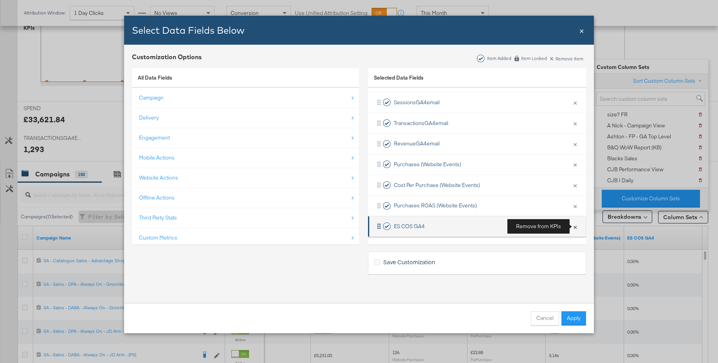
click at [575, 226] on button "×" at bounding box center [575, 226] width 10 height 16
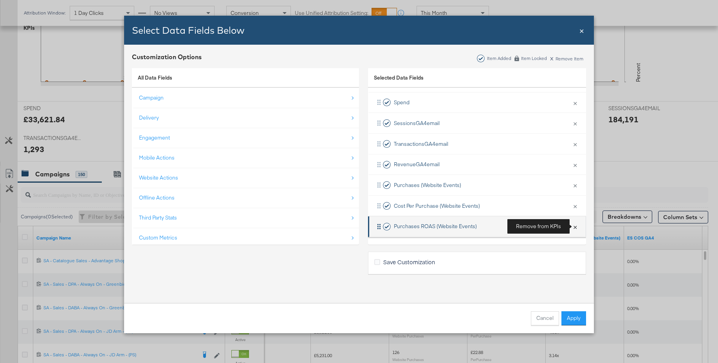
scroll to position [74, 0]
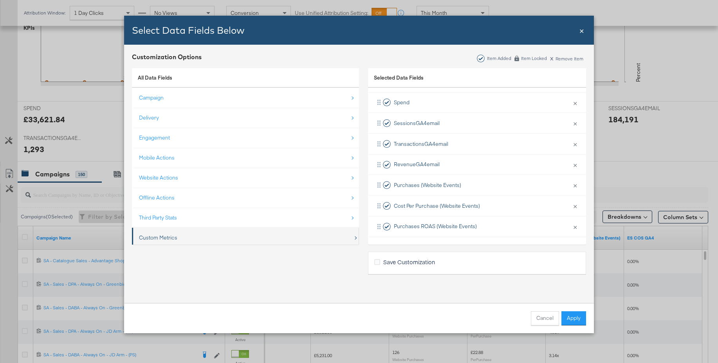
click at [158, 238] on div "Custom Metrics" at bounding box center [158, 237] width 38 height 7
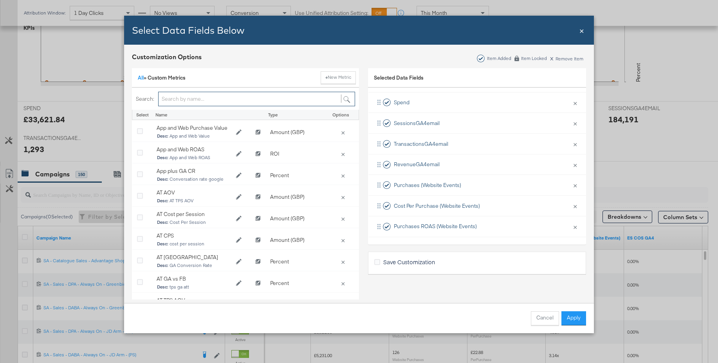
click at [184, 100] on input "Bulk Add Locations Modal" at bounding box center [256, 99] width 197 height 14
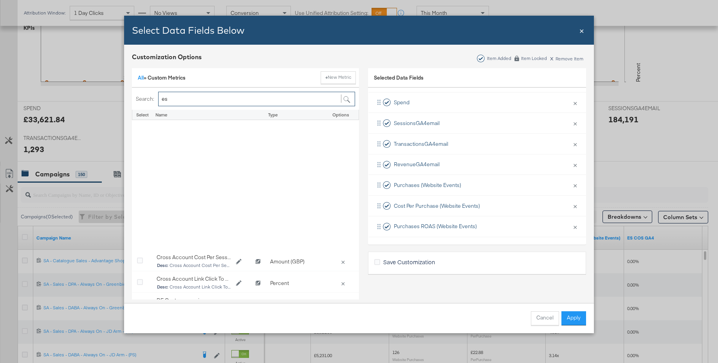
scroll to position [172, 0]
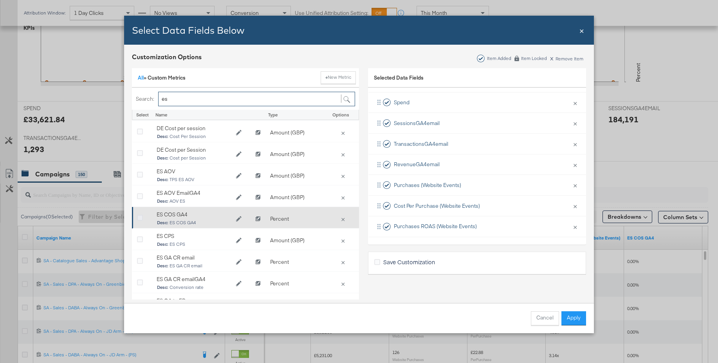
type input "es"
drag, startPoint x: 140, startPoint y: 218, endPoint x: 151, endPoint y: 214, distance: 11.9
click at [144, 216] on div "Bulk Add Locations Modal" at bounding box center [143, 219] width 12 height 8
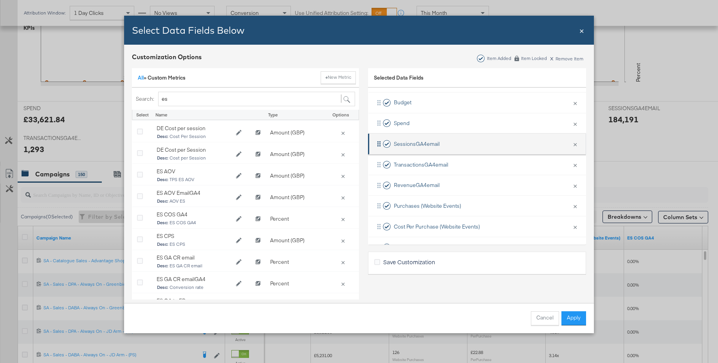
scroll to position [74, 0]
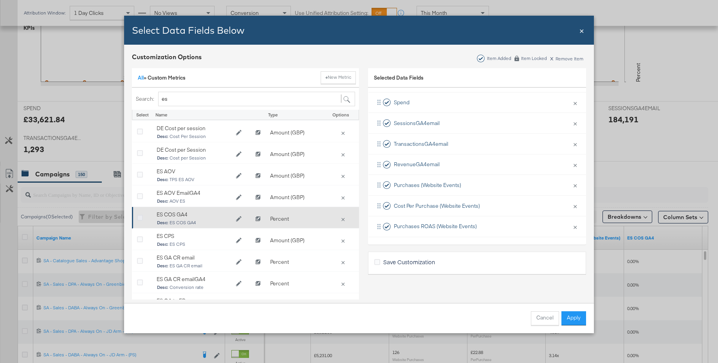
click at [139, 219] on icon "Bulk Add Locations Modal" at bounding box center [140, 218] width 6 height 6
click at [0, 0] on input "Bulk Add Locations Modal" at bounding box center [0, 0] width 0 height 0
click at [239, 218] on icon "Edit ES COS GA4" at bounding box center [238, 218] width 5 height 5
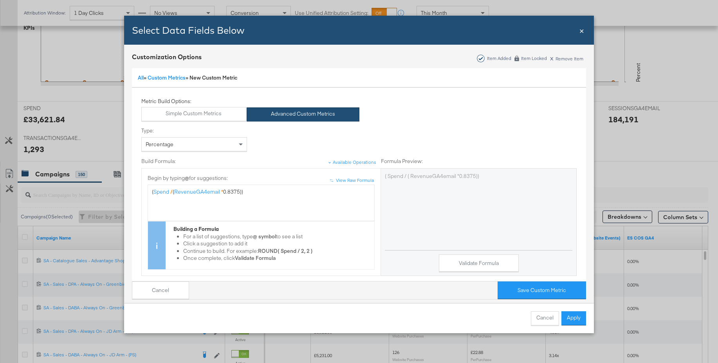
click at [170, 193] on span "Bulk Add Locations Modal" at bounding box center [169, 191] width 1 height 7
click at [144, 289] on button "Cancel" at bounding box center [160, 290] width 57 height 18
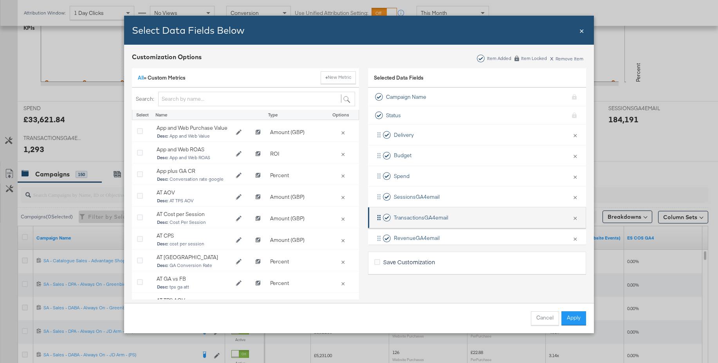
scroll to position [94, 0]
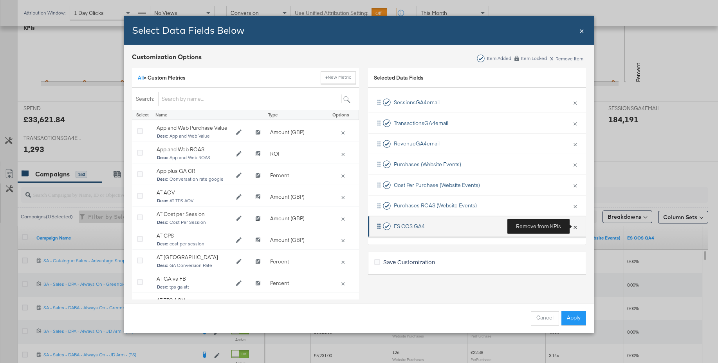
click at [576, 226] on button "×" at bounding box center [575, 226] width 10 height 16
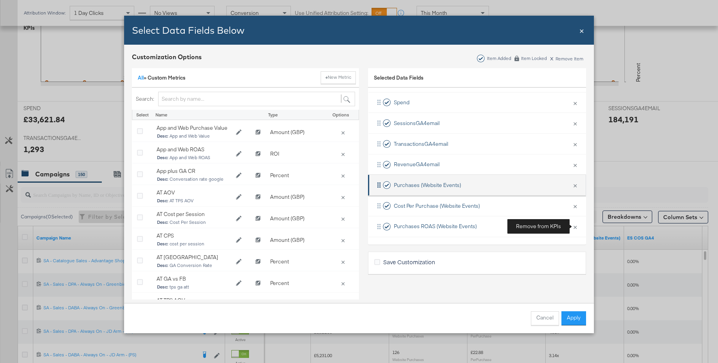
scroll to position [74, 0]
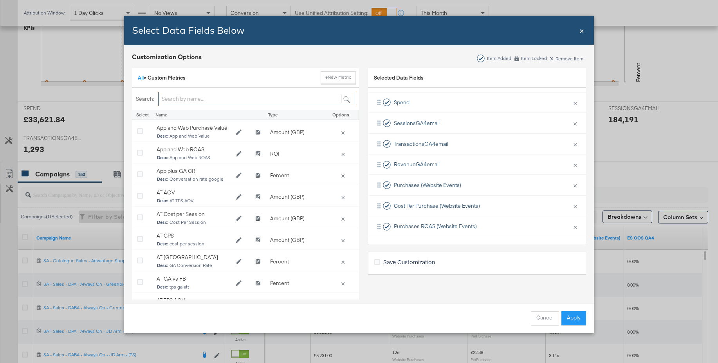
click at [186, 99] on input "Bulk Add Locations Modal" at bounding box center [256, 99] width 197 height 14
type input "es"
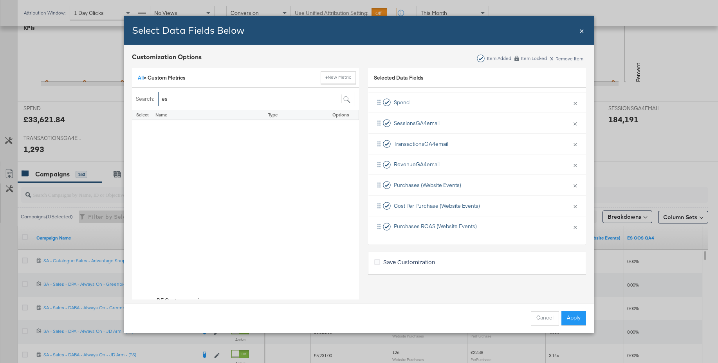
scroll to position [219, 0]
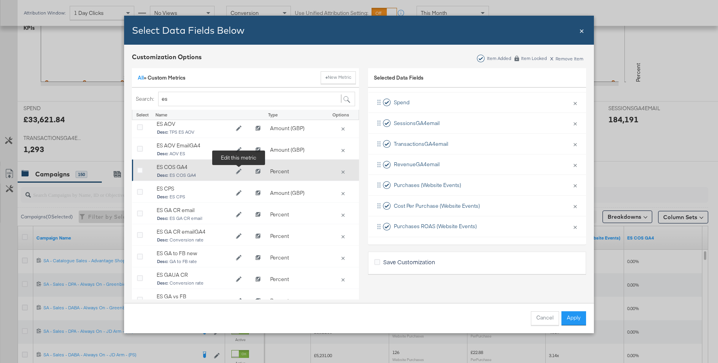
click at [240, 170] on icon "Edit ES COS GA4" at bounding box center [238, 171] width 5 height 5
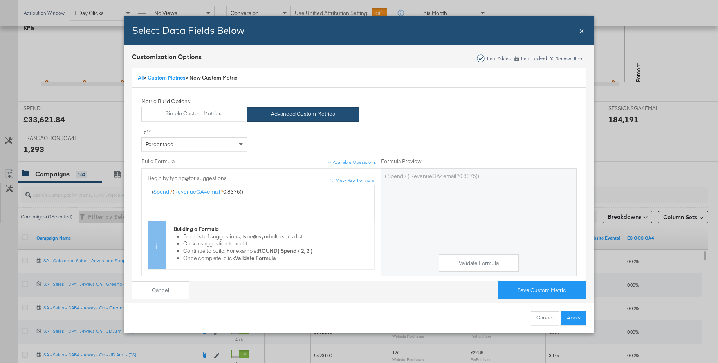
click at [167, 192] on span "Spend" at bounding box center [161, 191] width 16 height 7
click at [220, 193] on span "RevenueGA4email" at bounding box center [197, 191] width 46 height 7
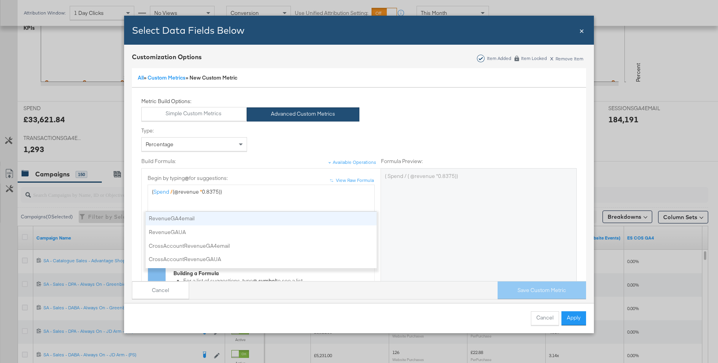
drag, startPoint x: 185, startPoint y: 218, endPoint x: 301, endPoint y: 222, distance: 116.3
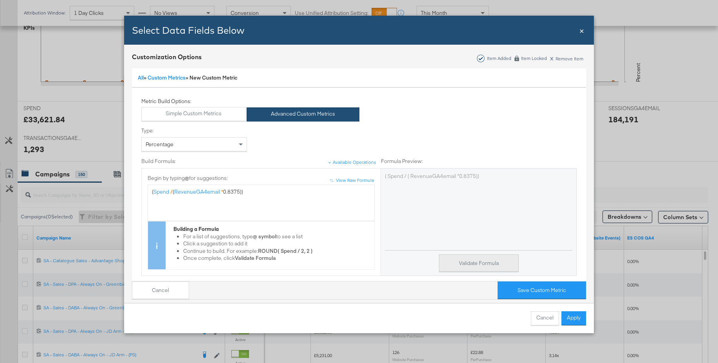
click at [465, 261] on button "Validate Formula" at bounding box center [479, 263] width 80 height 18
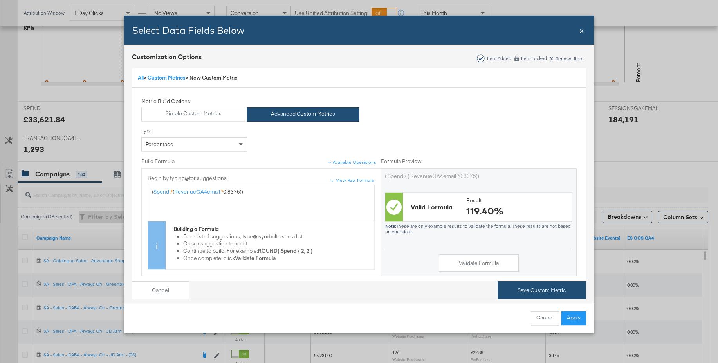
click at [537, 292] on button "Save Custom Metric" at bounding box center [542, 290] width 88 height 18
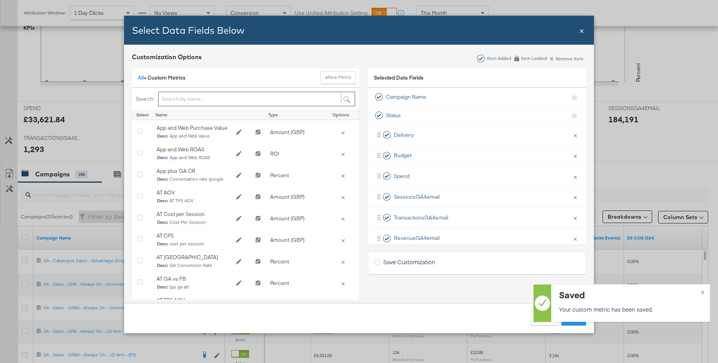
click at [185, 98] on input "Bulk Add Locations Modal" at bounding box center [256, 99] width 197 height 14
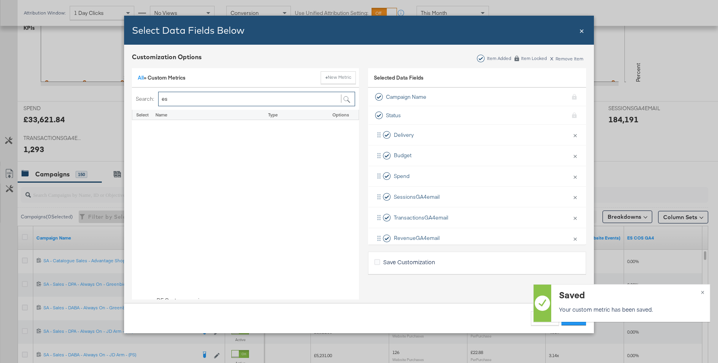
scroll to position [198, 0]
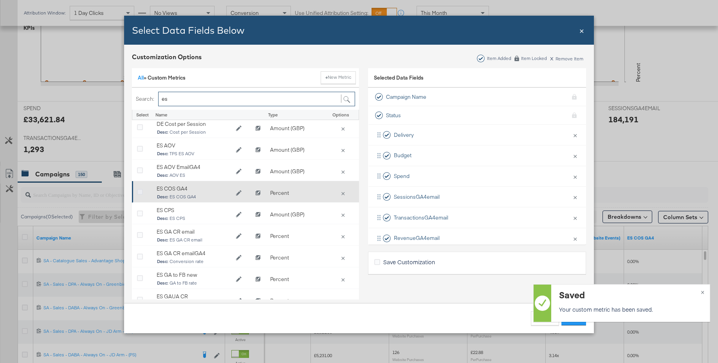
type input "es"
click at [141, 192] on icon "Bulk Add Locations Modal" at bounding box center [140, 192] width 6 height 6
click at [0, 0] on input "Bulk Add Locations Modal" at bounding box center [0, 0] width 0 height 0
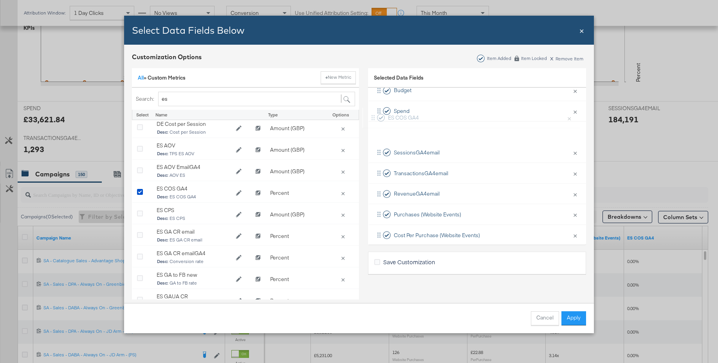
scroll to position [63, 0]
drag, startPoint x: 411, startPoint y: 235, endPoint x: 408, endPoint y: 134, distance: 100.3
click at [408, 134] on div "Delivery × Remove from KPIs Budget × Remove from KPIs Spend × Remove from KPIs …" at bounding box center [477, 165] width 218 height 206
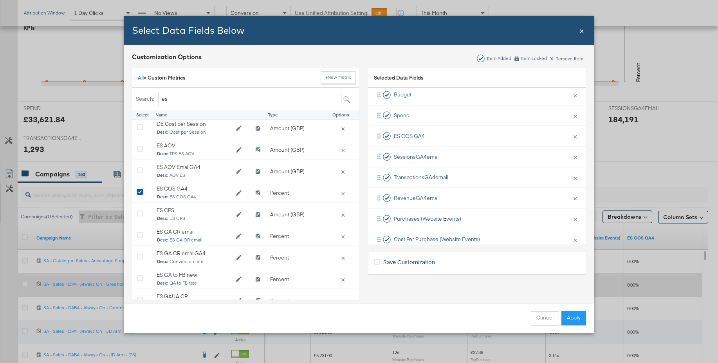
click at [575, 319] on button "Apply" at bounding box center [573, 318] width 25 height 14
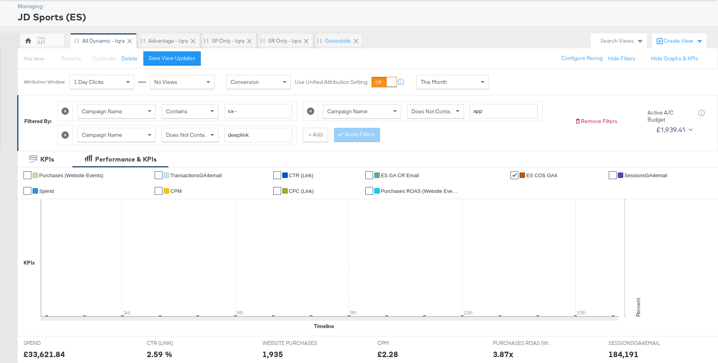
scroll to position [0, 0]
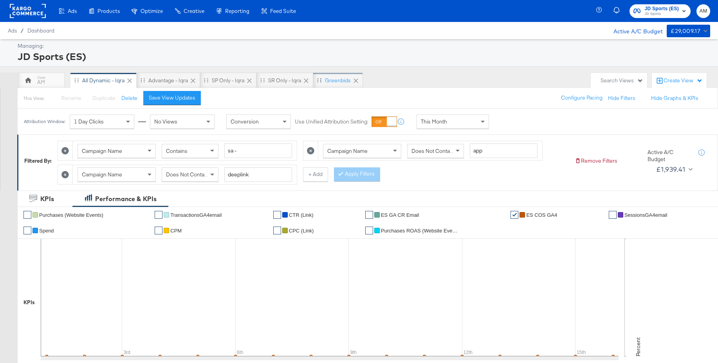
click at [336, 80] on div "Greenbids" at bounding box center [338, 80] width 26 height 7
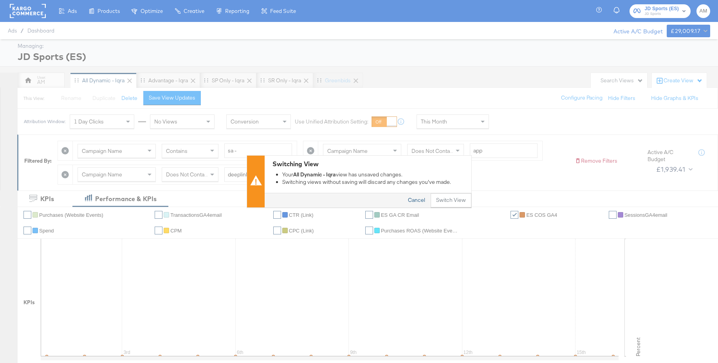
click at [417, 202] on button "Cancel" at bounding box center [417, 200] width 28 height 14
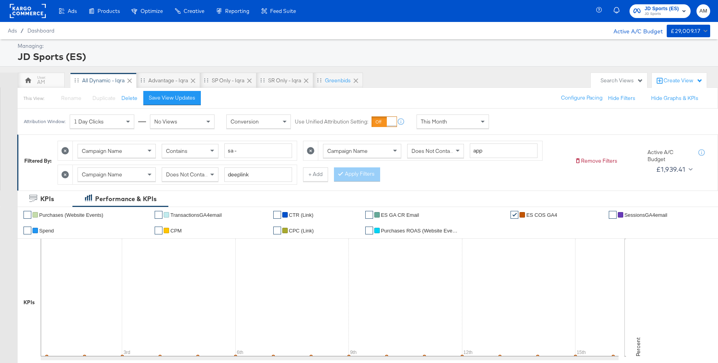
click at [157, 101] on div "Save View Updates" at bounding box center [172, 97] width 47 height 7
click at [339, 82] on div "Greenbids" at bounding box center [338, 80] width 26 height 7
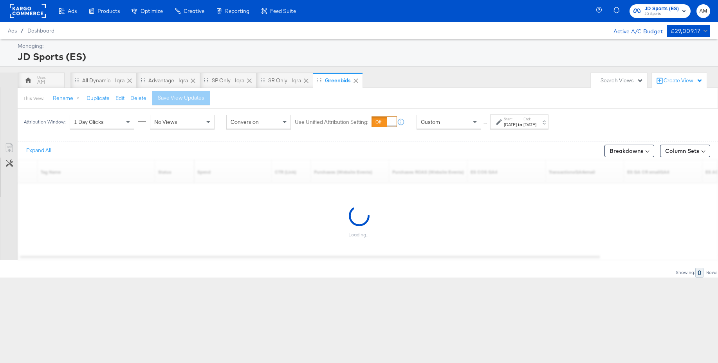
click at [523, 126] on strong "to" at bounding box center [520, 124] width 7 height 6
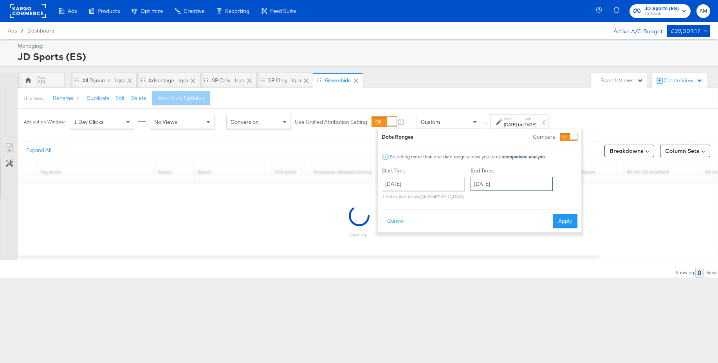
click at [505, 181] on input "August 31st 2025" at bounding box center [512, 184] width 82 height 14
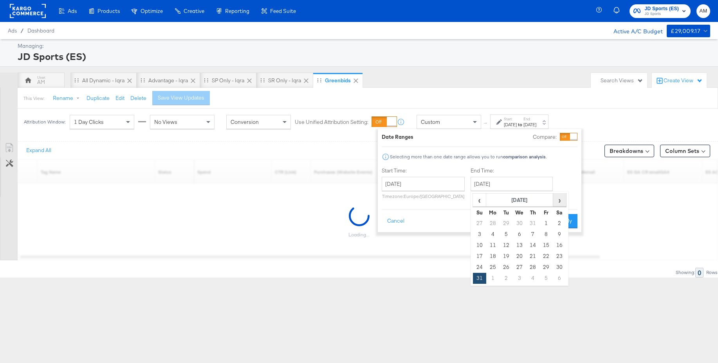
click at [560, 200] on span "›" at bounding box center [560, 200] width 12 height 12
drag, startPoint x: 492, startPoint y: 246, endPoint x: 519, endPoint y: 241, distance: 27.5
click at [493, 246] on td "15" at bounding box center [492, 245] width 13 height 11
type input "September 15th 2025"
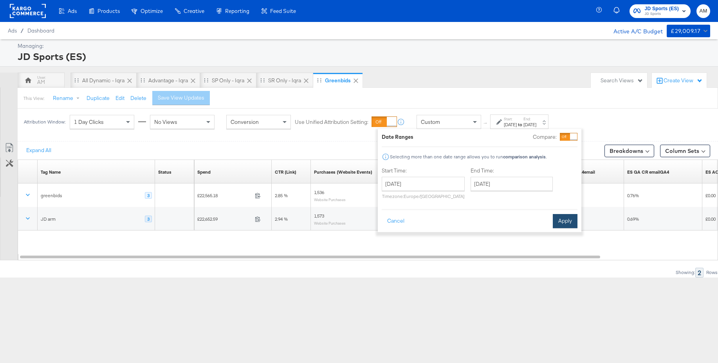
click at [565, 221] on button "Apply" at bounding box center [565, 221] width 25 height 14
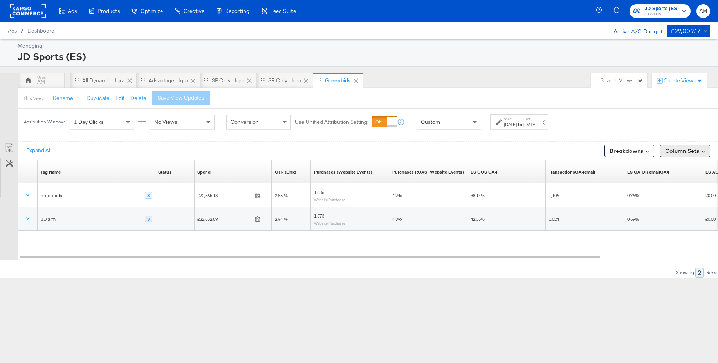
click at [679, 148] on button "Column Sets" at bounding box center [685, 150] width 50 height 13
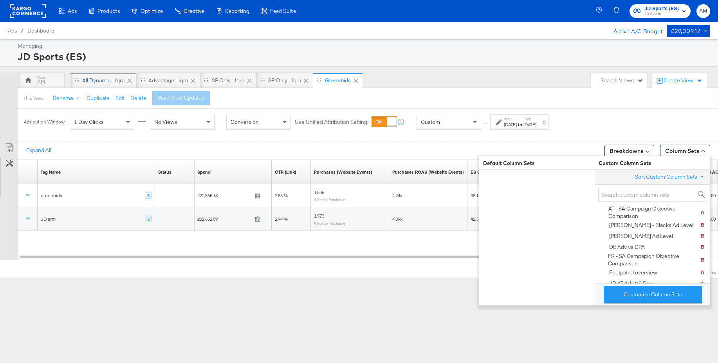
click at [104, 80] on div "All Dynamic - Iqra" at bounding box center [103, 80] width 42 height 7
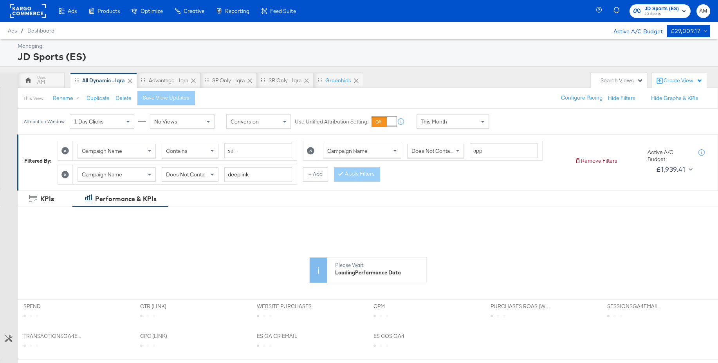
scroll to position [108, 0]
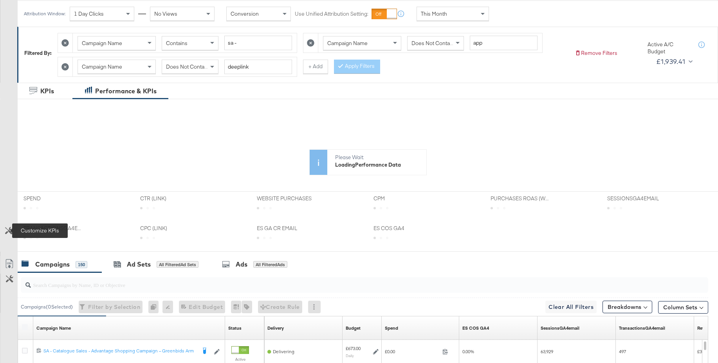
click at [10, 230] on icon at bounding box center [8, 230] width 7 height 7
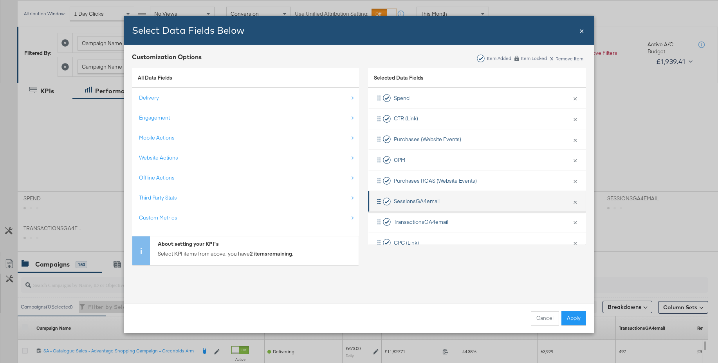
scroll to position [58, 0]
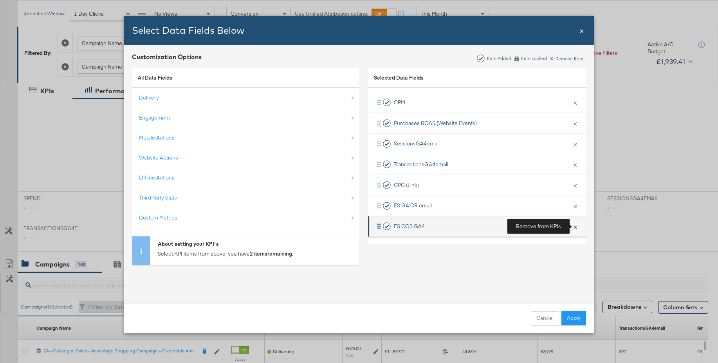
click at [577, 226] on button "×" at bounding box center [575, 226] width 10 height 16
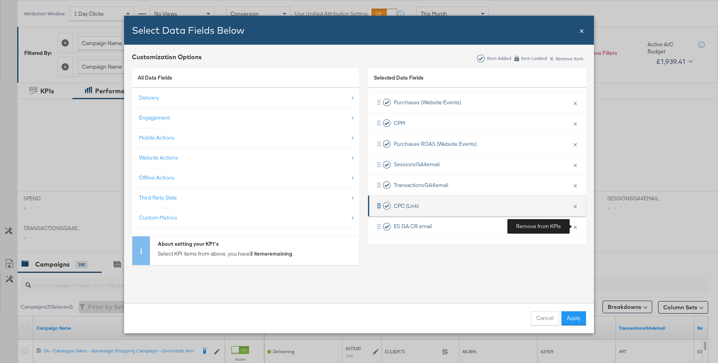
scroll to position [37, 0]
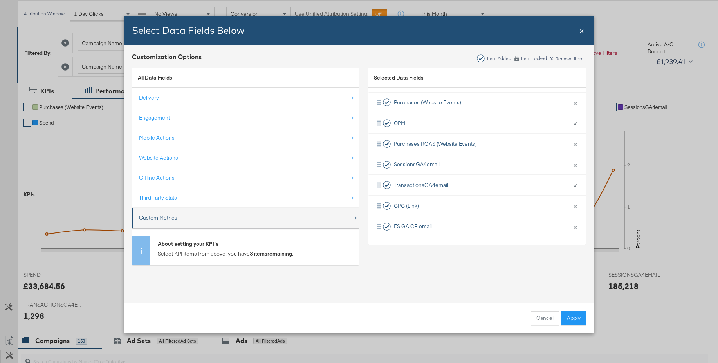
click at [164, 217] on div "Custom Metrics" at bounding box center [158, 217] width 38 height 7
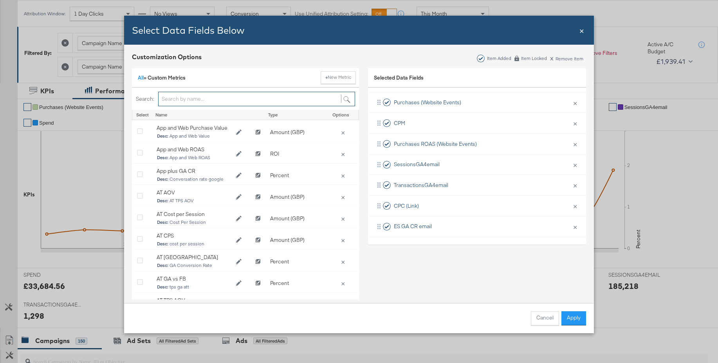
click at [181, 99] on input "Bulk Add Locations Modal" at bounding box center [256, 99] width 197 height 14
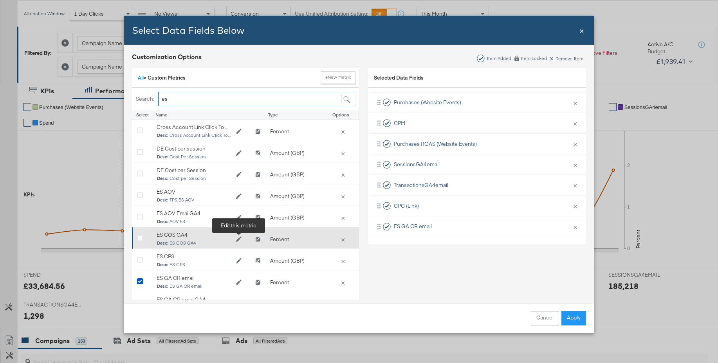
type input "es"
click at [237, 238] on icon "Edit ES COS GA4" at bounding box center [238, 238] width 5 height 5
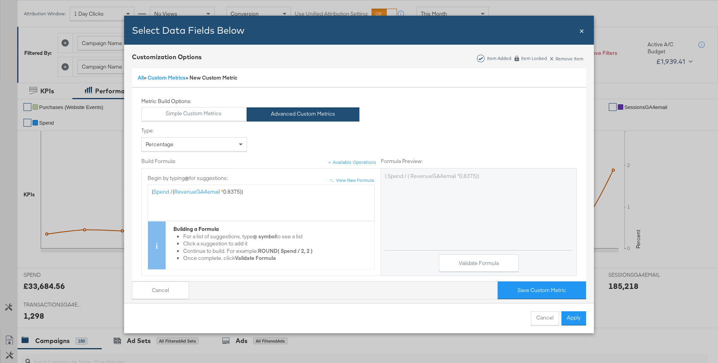
drag, startPoint x: 582, startPoint y: 32, endPoint x: 715, endPoint y: 44, distance: 133.6
click at [583, 32] on span "×" at bounding box center [581, 30] width 5 height 11
